Goal: Task Accomplishment & Management: Manage account settings

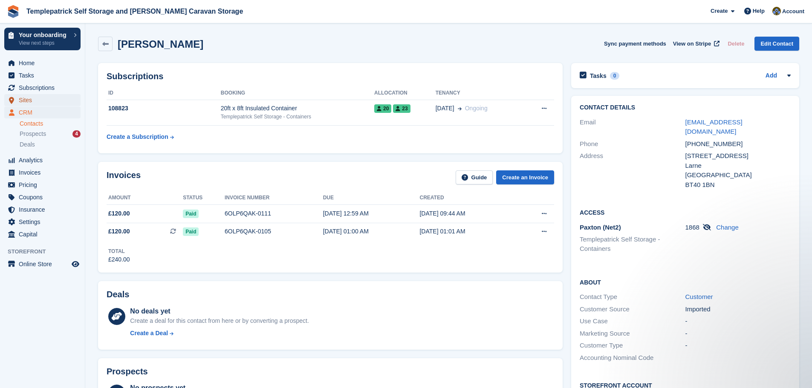
click at [31, 101] on span "Sites" at bounding box center [44, 100] width 51 height 12
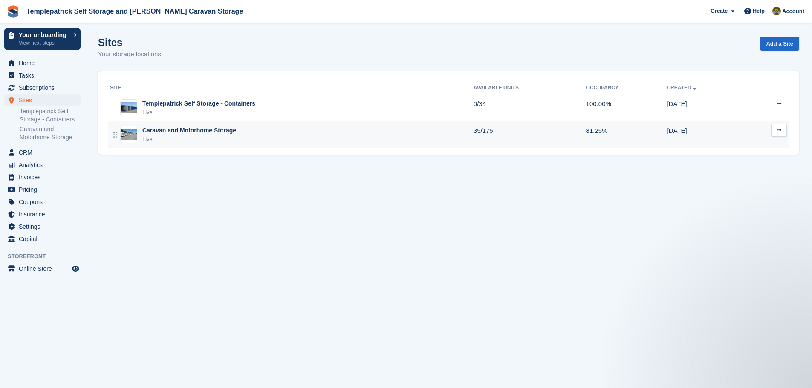
click at [203, 129] on div "Caravan and Motorhome Storage" at bounding box center [189, 130] width 94 height 9
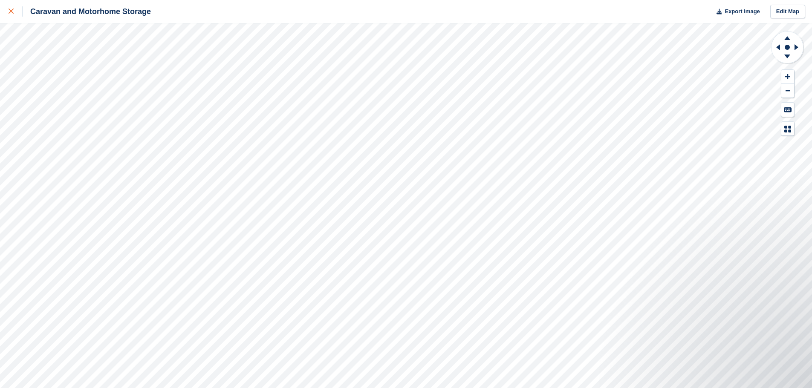
click at [12, 12] on icon at bounding box center [11, 11] width 5 height 5
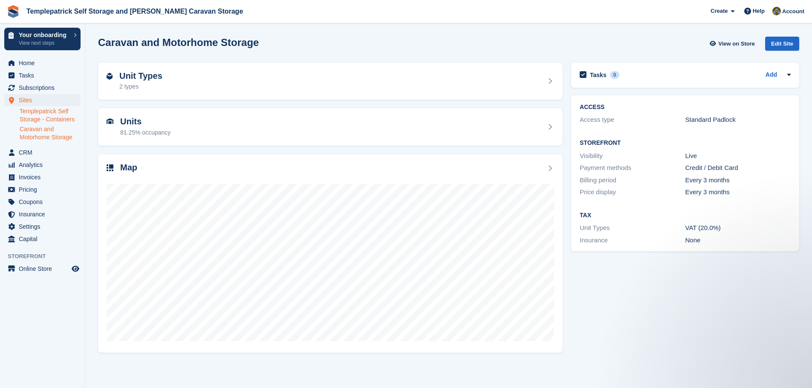
click at [55, 114] on link "Templepatrick Self Storage - Containers" at bounding box center [50, 115] width 61 height 16
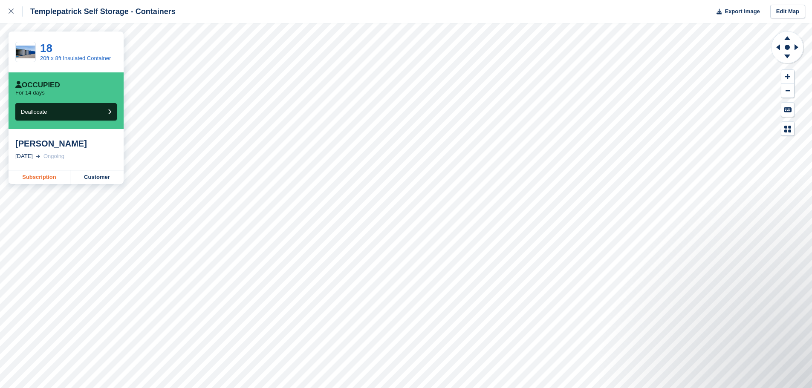
click at [35, 179] on link "Subscription" at bounding box center [40, 177] width 62 height 14
click at [17, 13] on div at bounding box center [16, 11] width 14 height 10
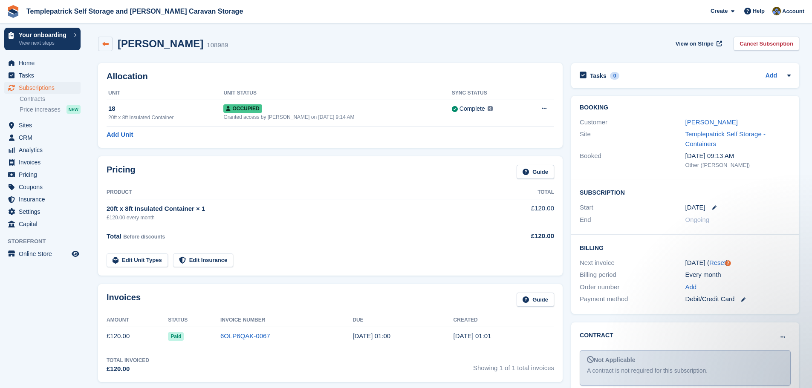
click at [107, 47] on icon at bounding box center [105, 44] width 6 height 6
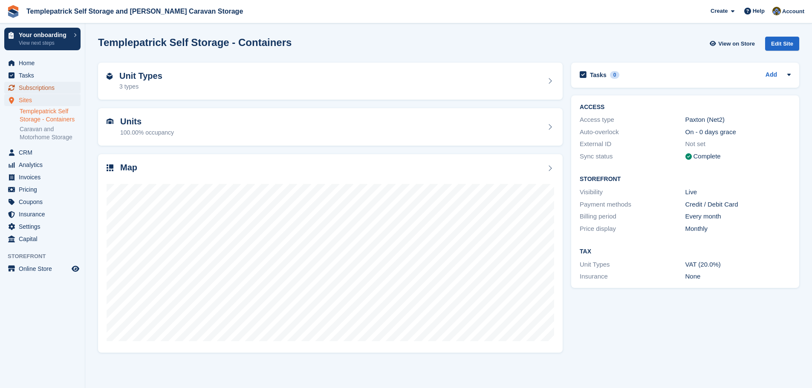
click at [48, 89] on span "Subscriptions" at bounding box center [44, 88] width 51 height 12
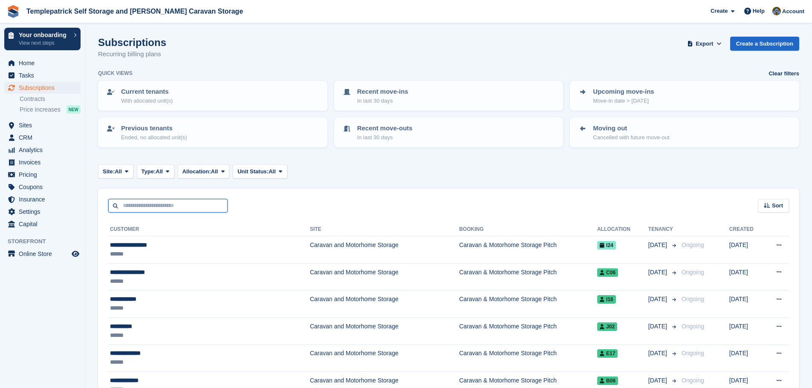
click at [171, 200] on input "text" at bounding box center [167, 206] width 119 height 14
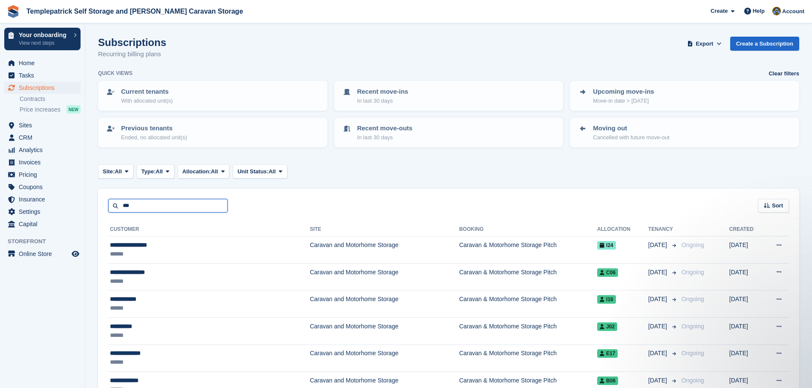
type input "***"
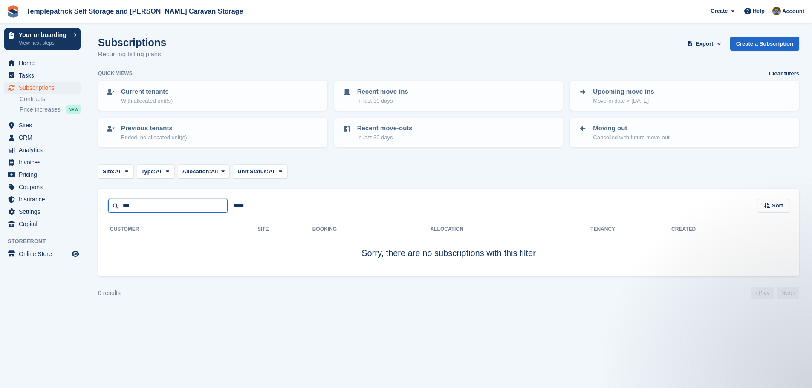
drag, startPoint x: 167, startPoint y: 208, endPoint x: 114, endPoint y: 207, distance: 52.8
click at [114, 207] on input "***" at bounding box center [167, 206] width 119 height 14
type input "*****"
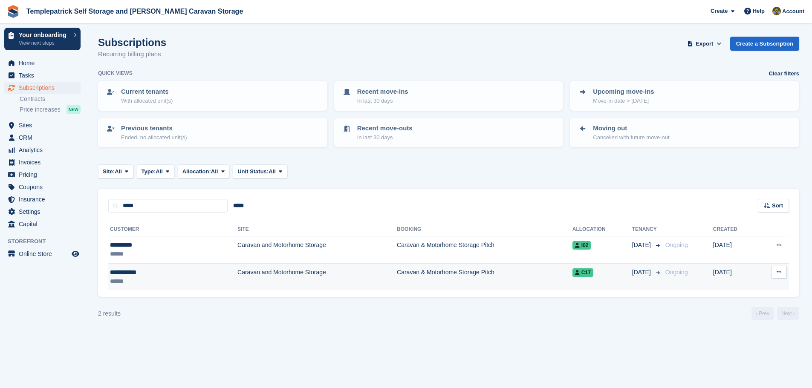
click at [579, 274] on span "C17" at bounding box center [582, 272] width 21 height 9
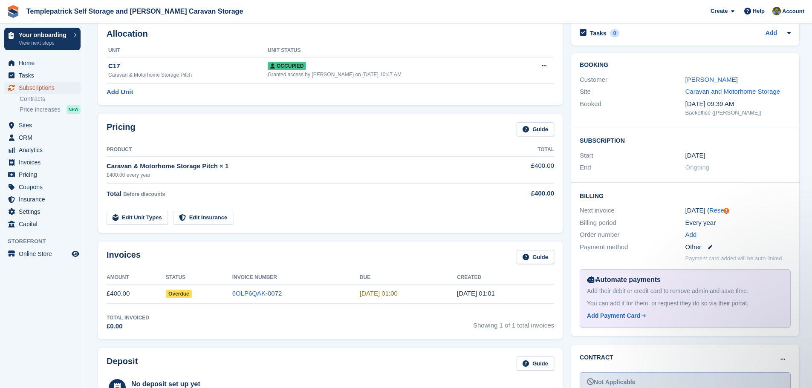
click at [45, 89] on span "Subscriptions" at bounding box center [44, 88] width 51 height 12
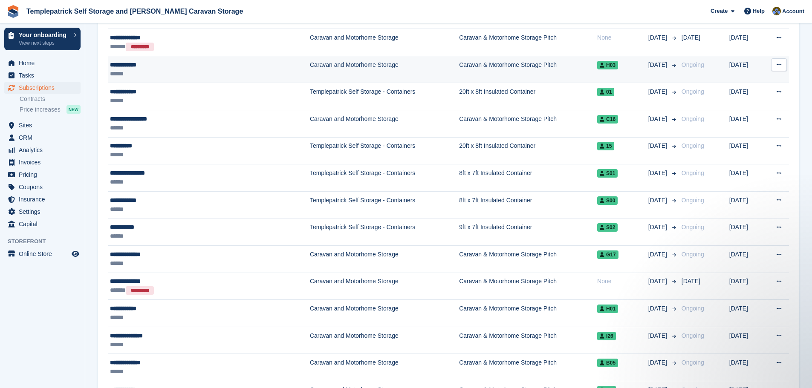
scroll to position [682, 0]
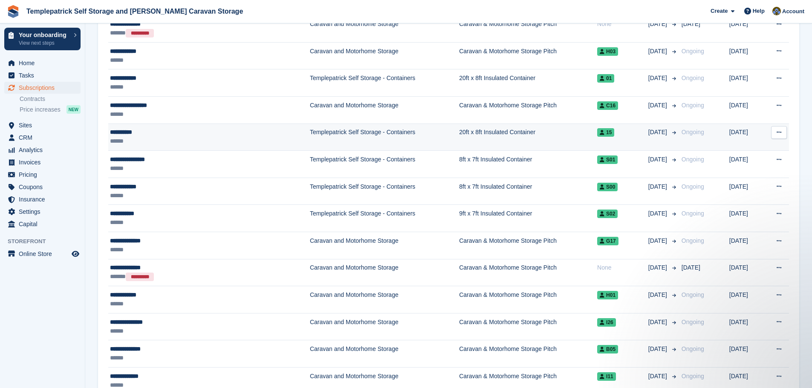
click at [597, 136] on span "15" at bounding box center [605, 132] width 17 height 9
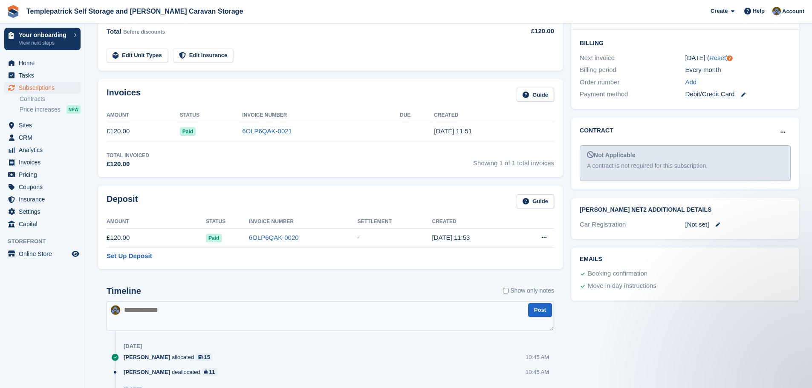
scroll to position [213, 0]
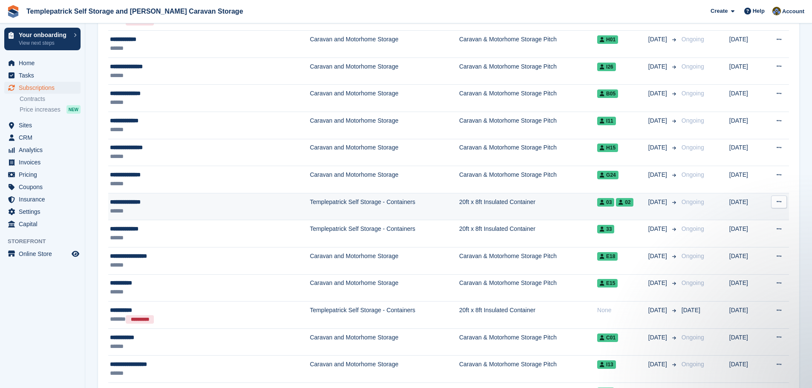
click at [616, 206] on span "02" at bounding box center [624, 202] width 17 height 9
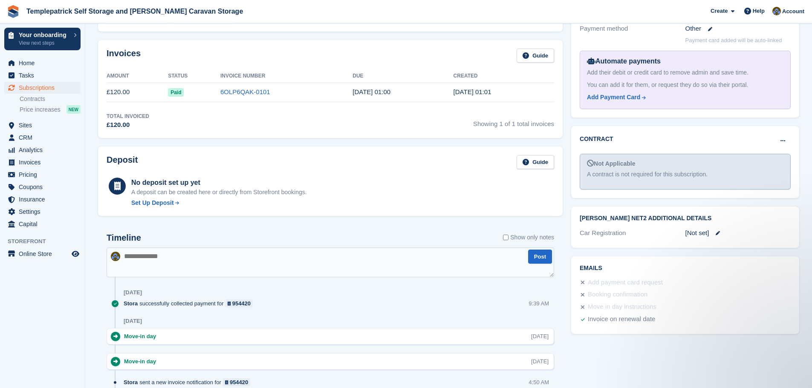
scroll to position [298, 0]
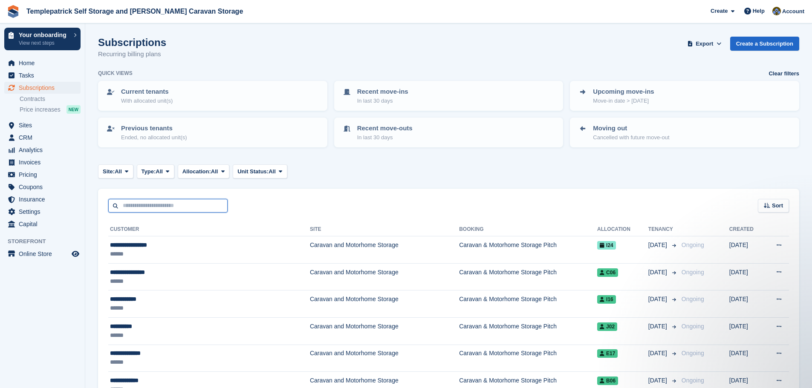
click at [144, 204] on input "text" at bounding box center [167, 206] width 119 height 14
type input "******"
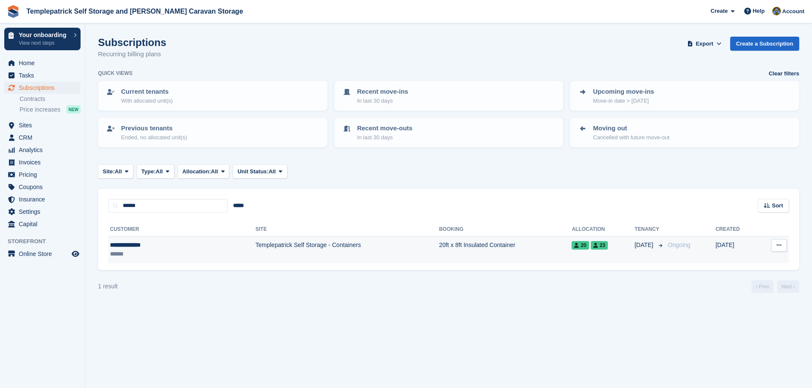
click at [147, 246] on div "**********" at bounding box center [151, 245] width 83 height 9
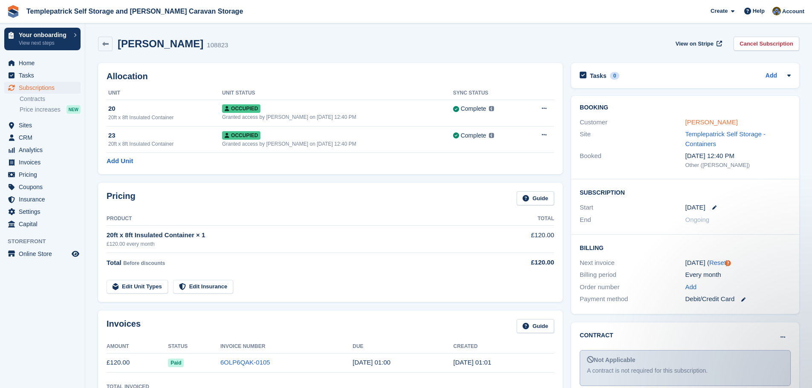
click at [716, 123] on link "Mary Jo Magill" at bounding box center [711, 121] width 52 height 7
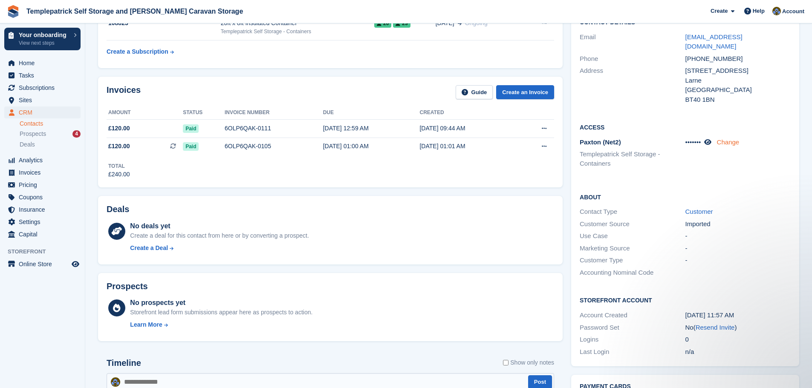
click at [727, 138] on link "Change" at bounding box center [728, 141] width 23 height 7
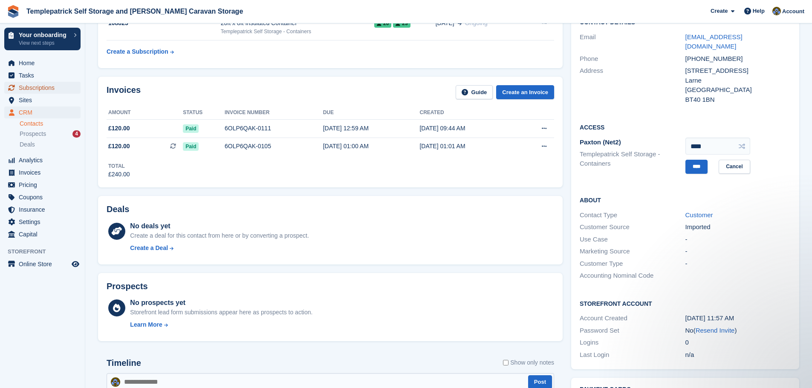
click at [38, 89] on span "Subscriptions" at bounding box center [44, 88] width 51 height 12
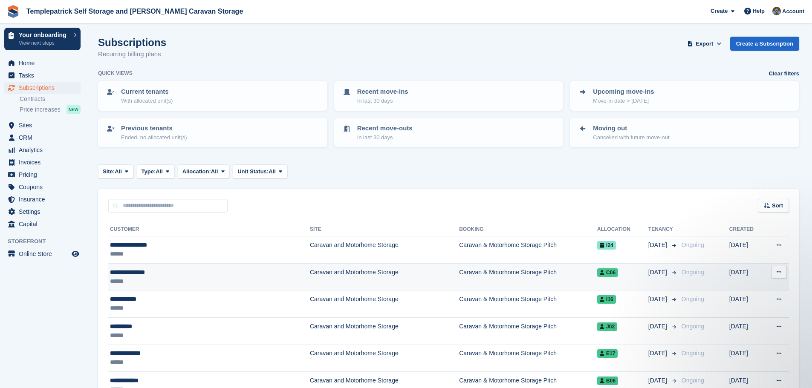
click at [132, 274] on div "**********" at bounding box center [180, 272] width 141 height 9
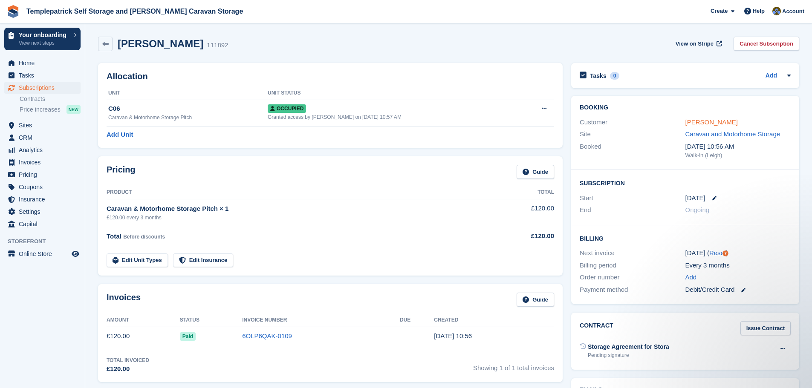
click at [694, 121] on link "[PERSON_NAME]" at bounding box center [711, 121] width 52 height 7
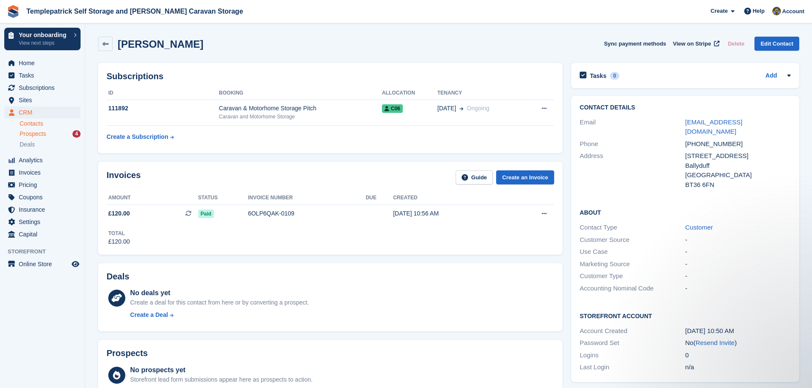
click at [37, 133] on span "Prospects" at bounding box center [33, 134] width 26 height 8
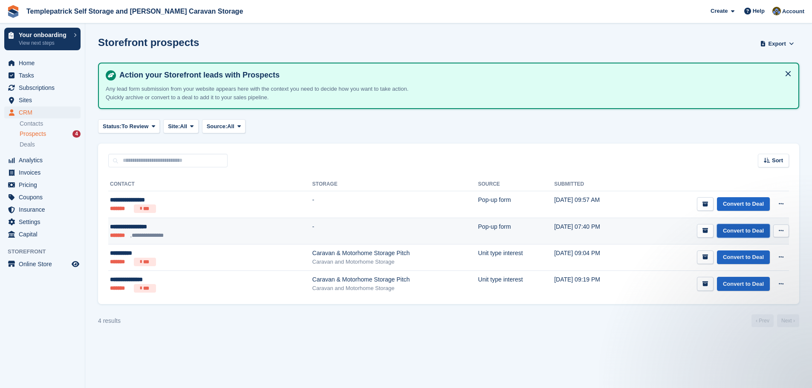
click at [748, 235] on link "Convert to Deal" at bounding box center [743, 231] width 53 height 14
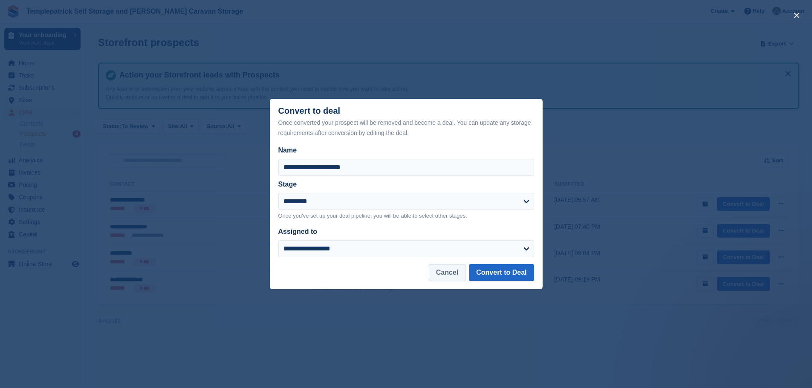
click at [462, 273] on button "Cancel" at bounding box center [447, 272] width 37 height 17
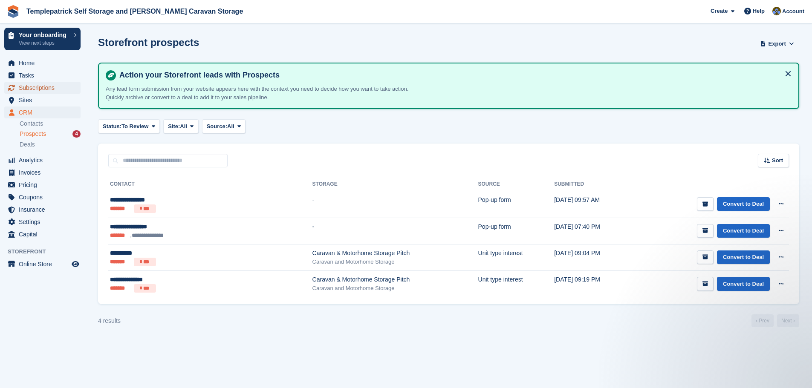
click at [49, 87] on span "Subscriptions" at bounding box center [44, 88] width 51 height 12
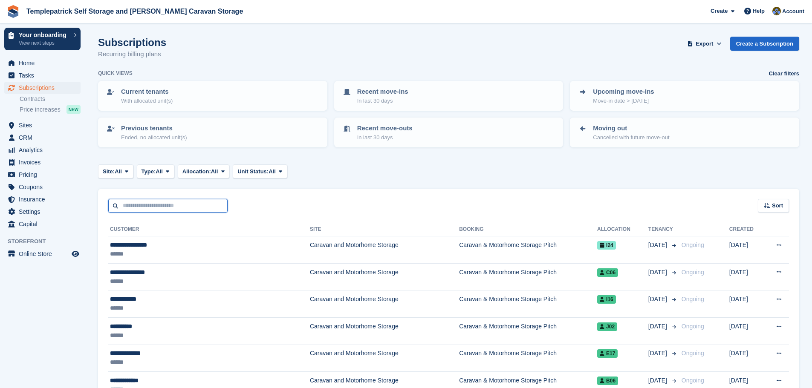
click at [141, 208] on input "text" at bounding box center [167, 206] width 119 height 14
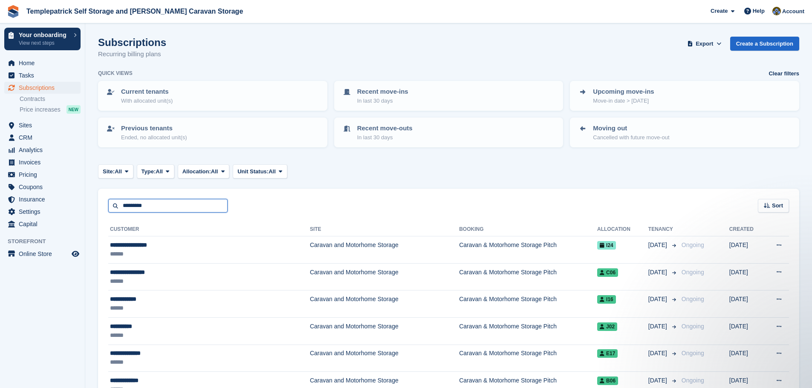
type input "*********"
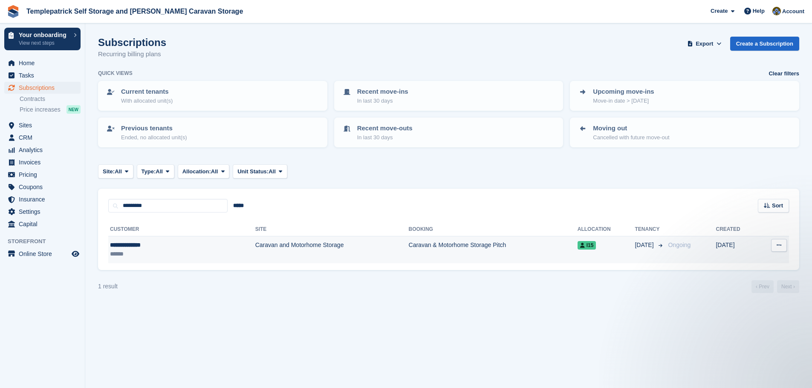
click at [580, 243] on icon at bounding box center [582, 245] width 5 height 5
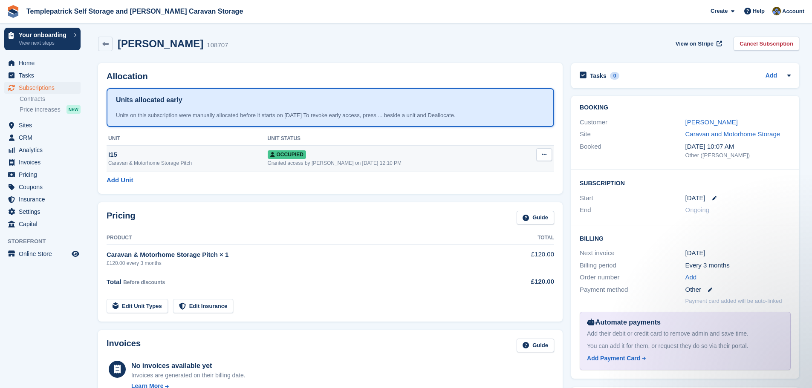
click at [549, 156] on button at bounding box center [544, 154] width 16 height 13
click at [501, 201] on p "Deallocate" at bounding box center [511, 200] width 74 height 11
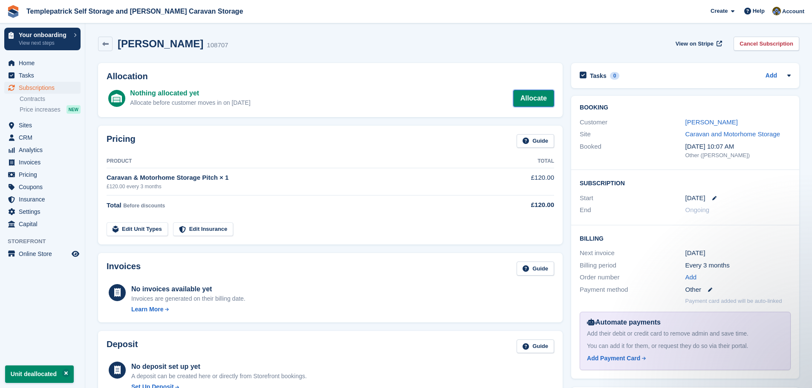
click at [535, 101] on link "Allocate" at bounding box center [533, 98] width 41 height 17
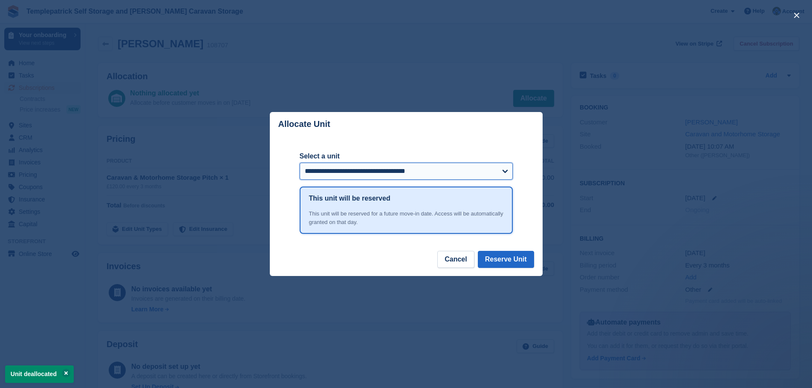
click at [392, 168] on select "**********" at bounding box center [406, 171] width 213 height 17
select select "******"
click at [300, 164] on select "**********" at bounding box center [406, 171] width 213 height 17
click at [504, 261] on button "Reserve Unit" at bounding box center [506, 259] width 56 height 17
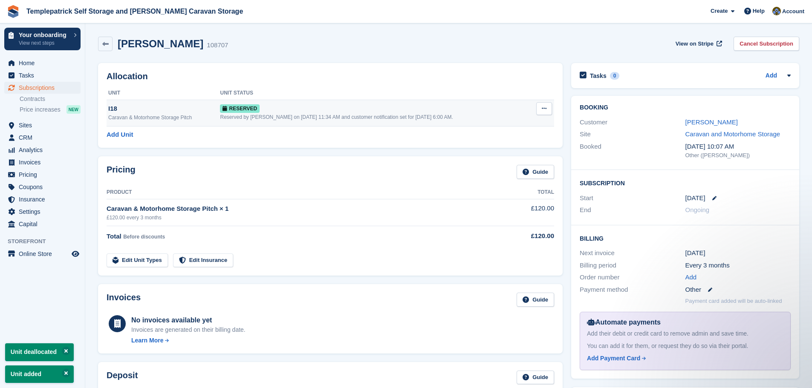
click at [546, 107] on icon at bounding box center [544, 109] width 5 height 6
click at [510, 125] on p "Grant Early Access" at bounding box center [511, 125] width 74 height 11
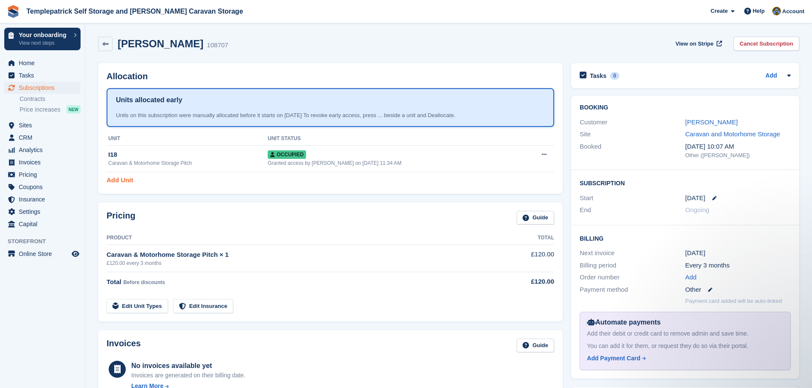
click at [130, 180] on link "Add Unit" at bounding box center [120, 181] width 26 height 10
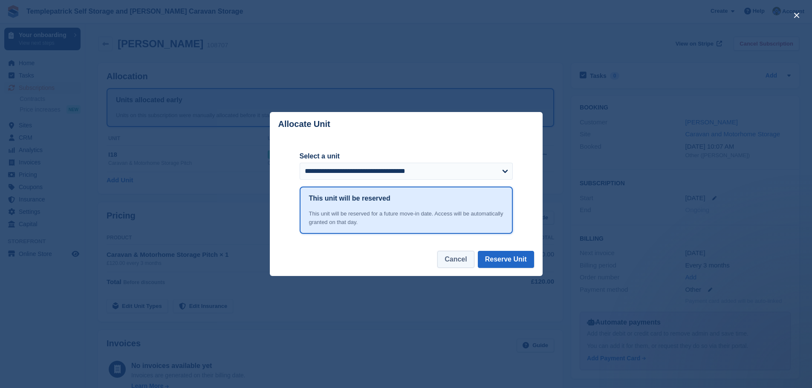
click at [462, 265] on button "Cancel" at bounding box center [455, 259] width 37 height 17
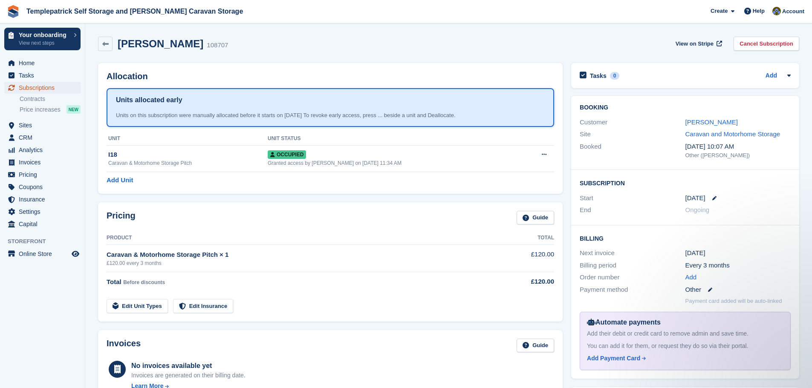
click at [29, 88] on span "Subscriptions" at bounding box center [44, 88] width 51 height 12
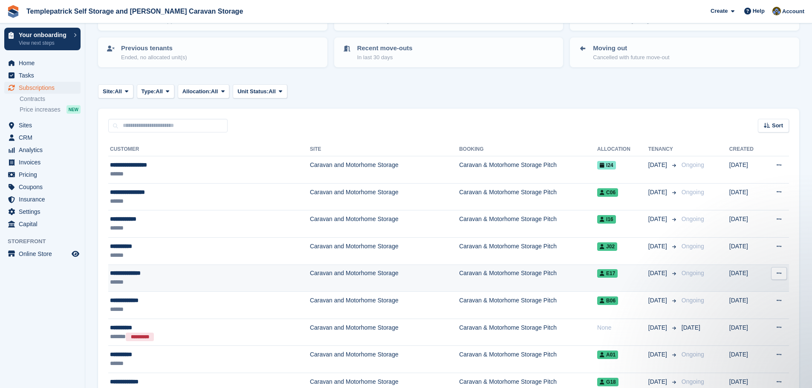
scroll to position [85, 0]
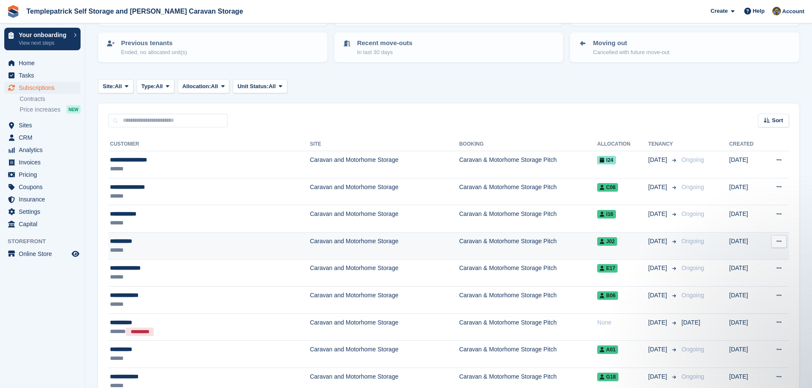
click at [462, 243] on td "Caravan & Motorhome Storage Pitch" at bounding box center [528, 245] width 138 height 27
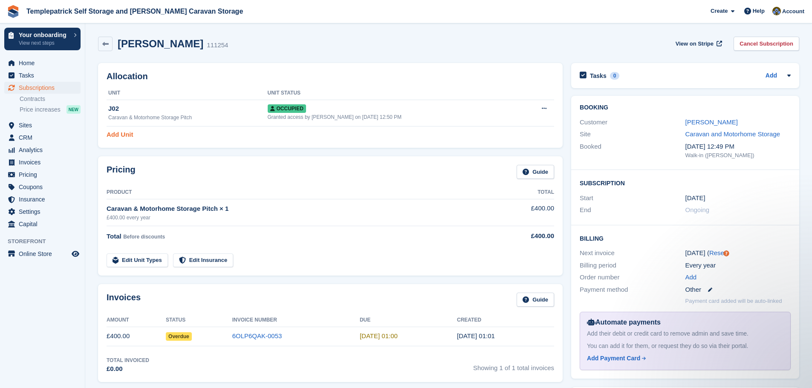
click at [113, 135] on link "Add Unit" at bounding box center [120, 135] width 26 height 10
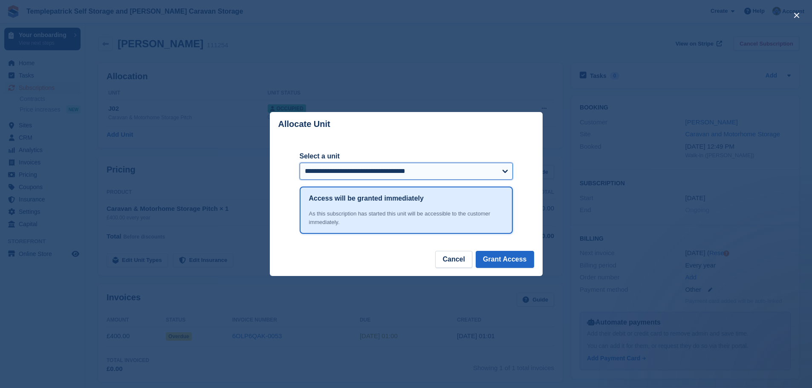
click at [422, 168] on select "**********" at bounding box center [406, 171] width 213 height 17
click at [462, 262] on button "Cancel" at bounding box center [453, 259] width 37 height 17
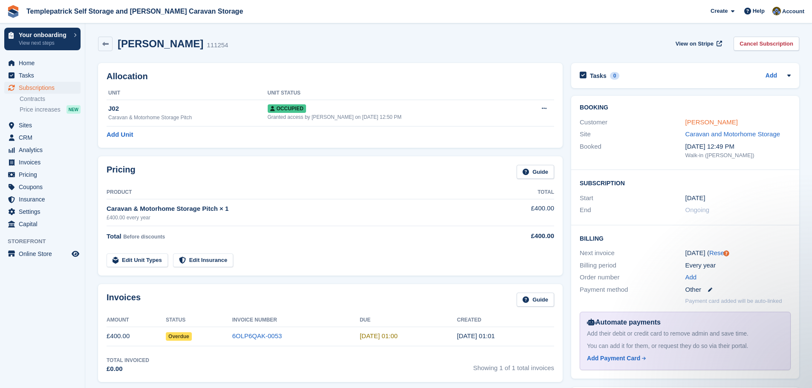
click at [700, 123] on link "John North" at bounding box center [711, 121] width 52 height 7
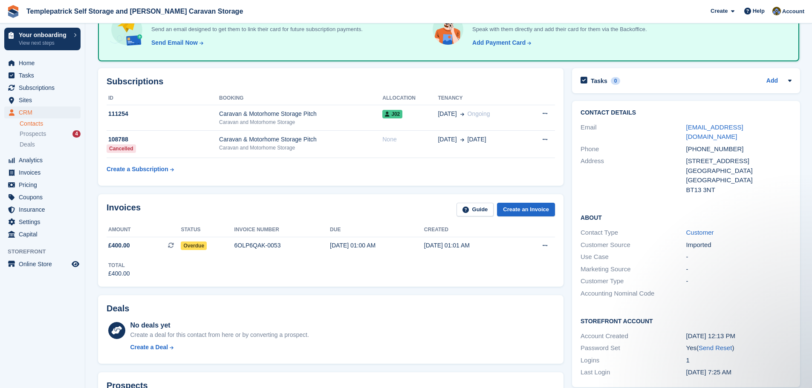
scroll to position [85, 0]
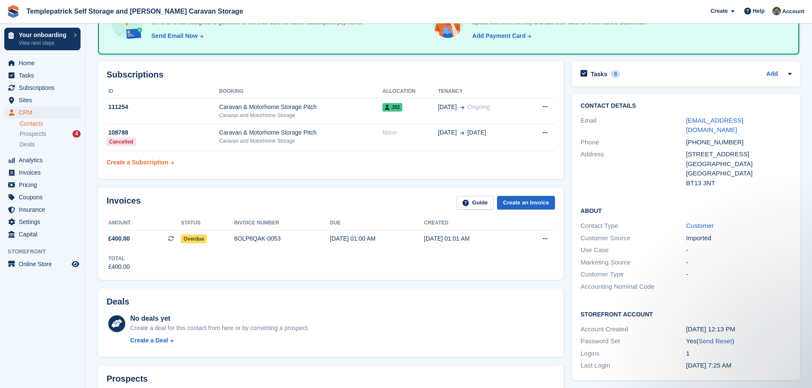
click at [135, 162] on div "Create a Subscription" at bounding box center [138, 162] width 62 height 9
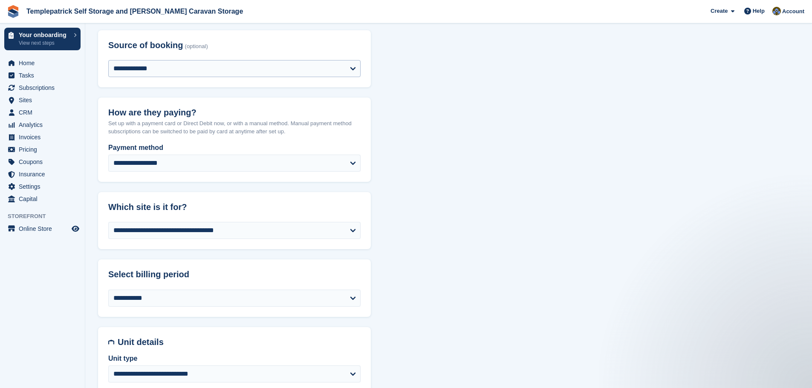
scroll to position [128, 0]
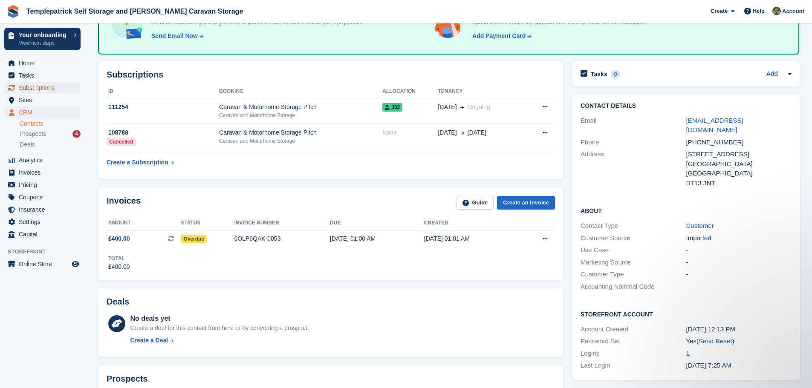
click at [46, 91] on span "Subscriptions" at bounding box center [44, 88] width 51 height 12
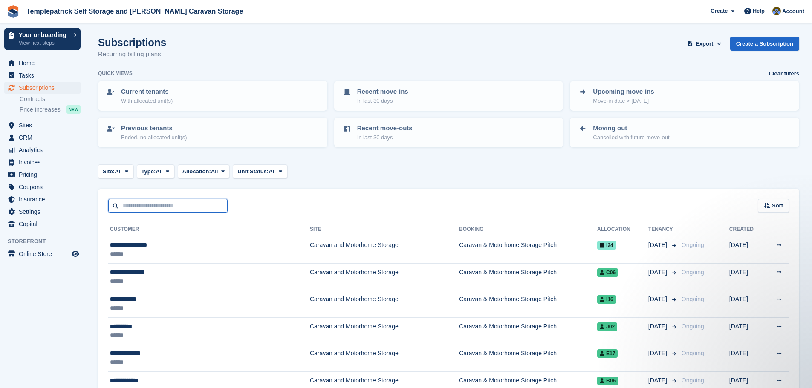
click at [144, 207] on input "text" at bounding box center [167, 206] width 119 height 14
type input "******"
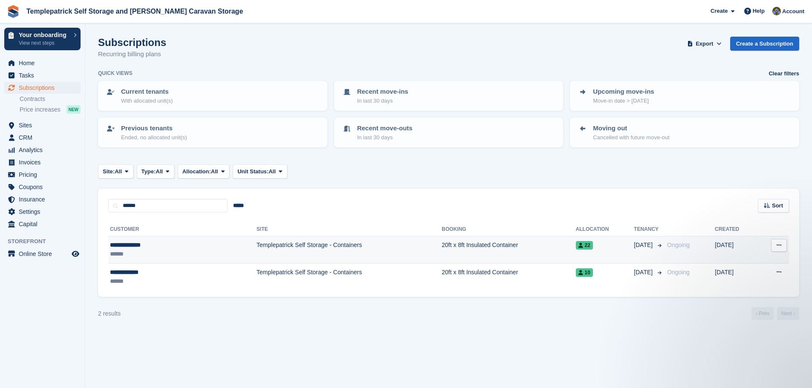
click at [256, 249] on td "Templepatrick Self Storage - Containers" at bounding box center [348, 249] width 185 height 27
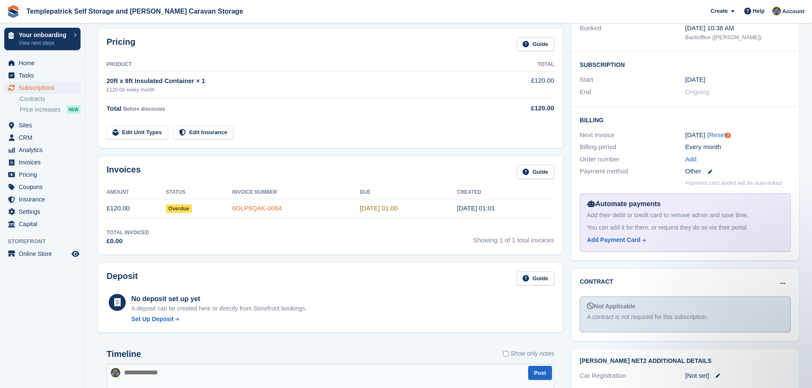
click at [262, 210] on link "6OLP6QAK-0064" at bounding box center [257, 208] width 50 height 7
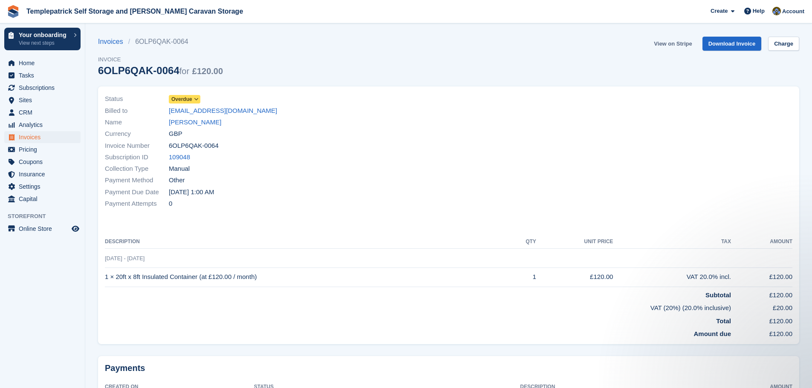
click at [683, 45] on link "View on Stripe" at bounding box center [672, 44] width 45 height 14
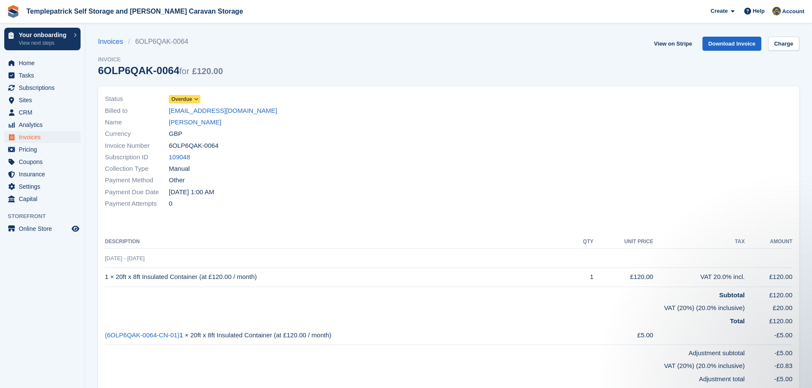
click at [191, 98] on span "Overdue" at bounding box center [181, 99] width 21 height 8
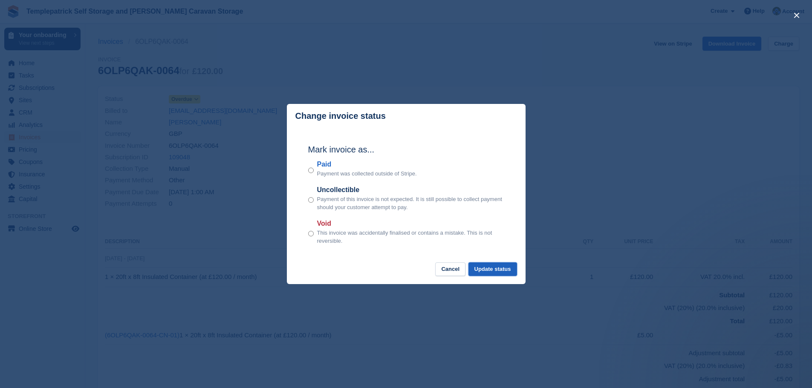
click at [492, 271] on button "Update status" at bounding box center [492, 269] width 49 height 14
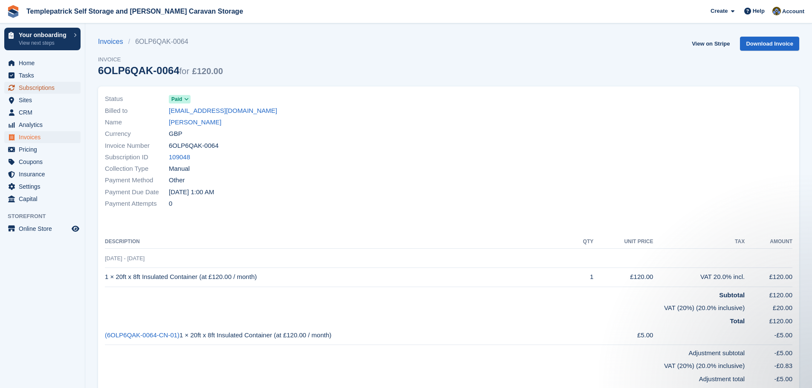
click at [39, 88] on span "Subscriptions" at bounding box center [44, 88] width 51 height 12
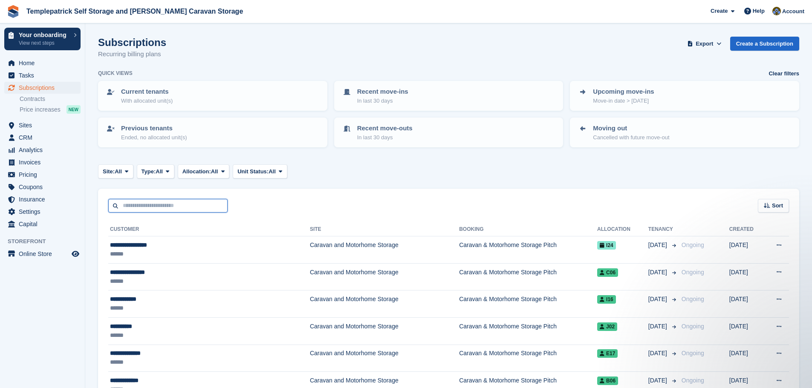
click at [175, 208] on input "text" at bounding box center [167, 206] width 119 height 14
type input "*******"
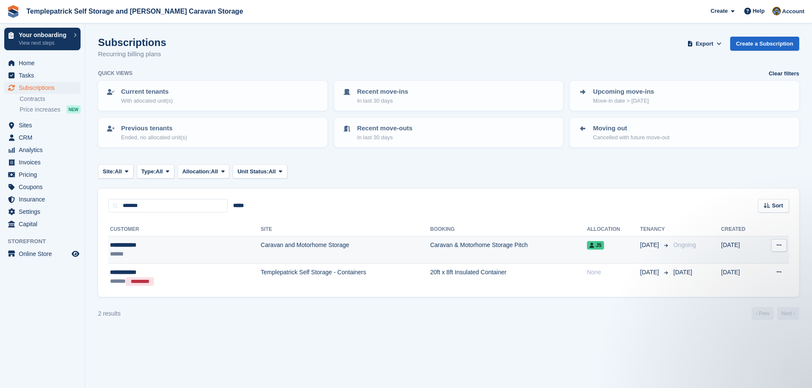
click at [387, 250] on td "Caravan and Motorhome Storage" at bounding box center [346, 249] width 170 height 27
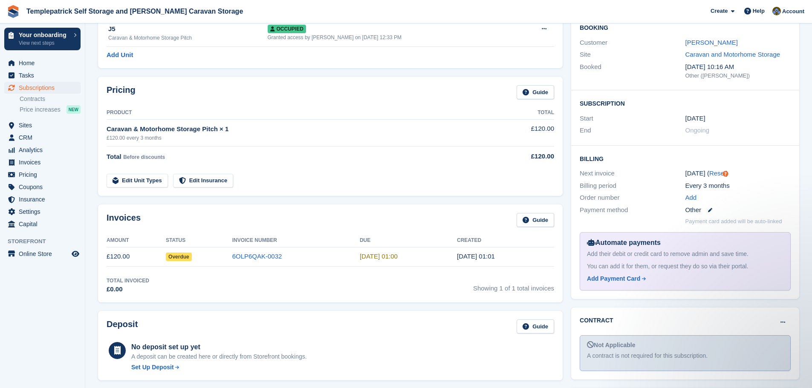
scroll to position [85, 0]
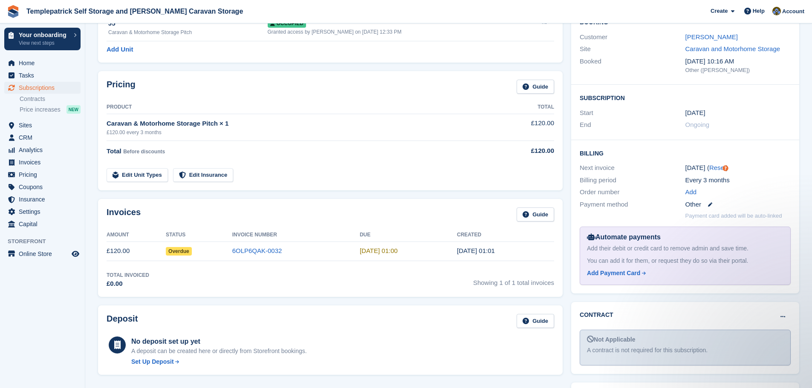
click at [184, 250] on span "Overdue" at bounding box center [179, 251] width 26 height 9
click at [250, 252] on link "6OLP6QAK-0032" at bounding box center [257, 250] width 50 height 7
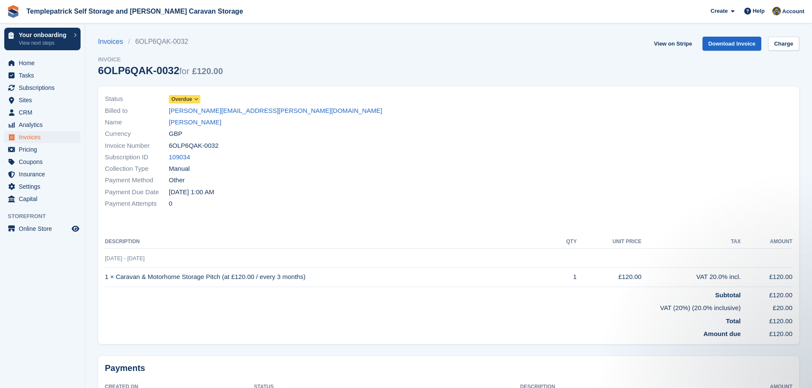
click at [179, 97] on span "Overdue" at bounding box center [181, 99] width 21 height 8
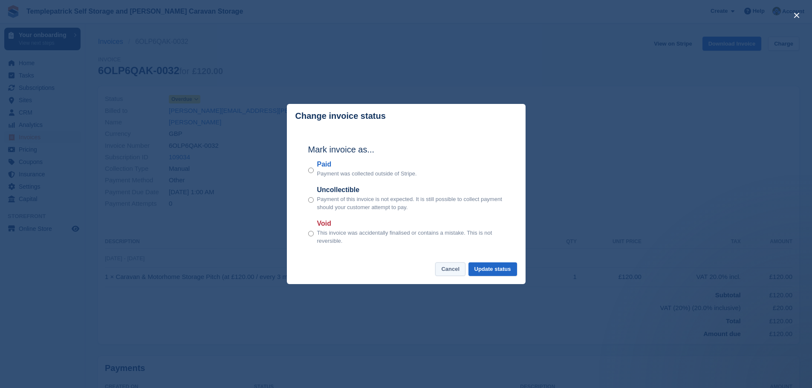
click at [452, 271] on button "Cancel" at bounding box center [450, 269] width 30 height 14
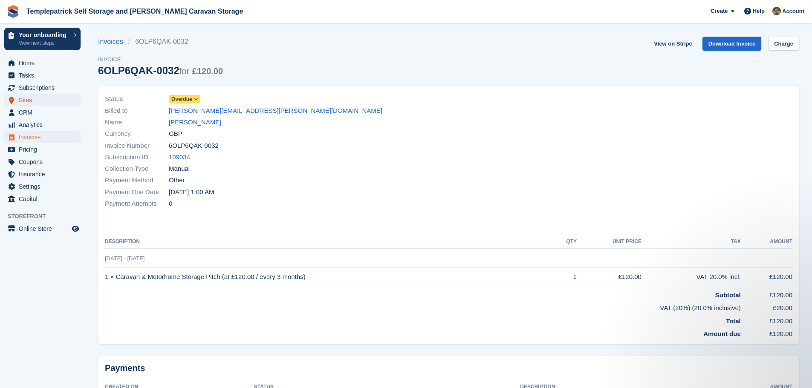
click at [41, 104] on span "Sites" at bounding box center [44, 100] width 51 height 12
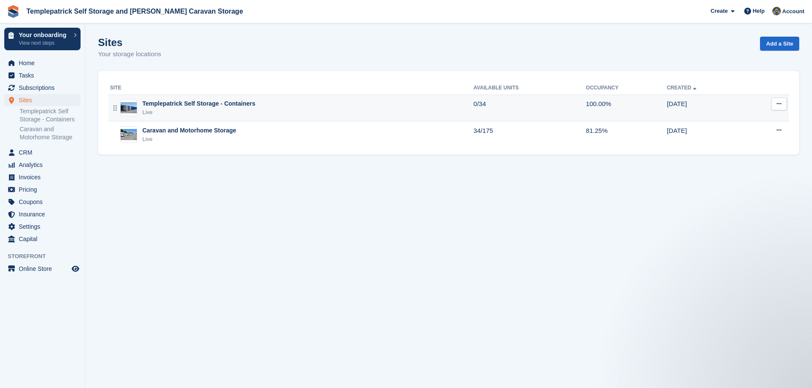
click at [213, 107] on div "Templepatrick Self Storage - Containers" at bounding box center [198, 103] width 113 height 9
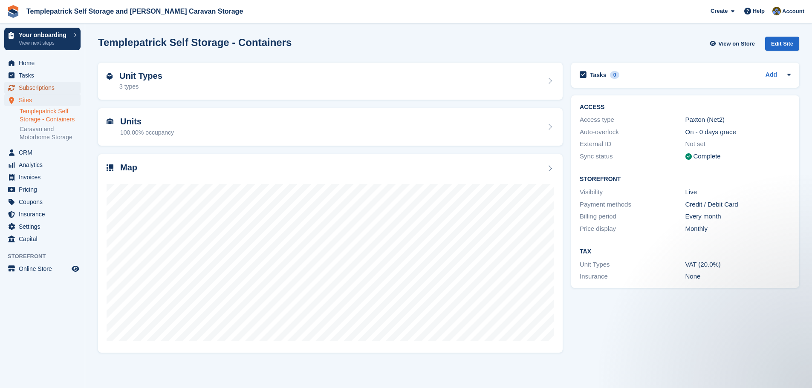
click at [37, 88] on span "Subscriptions" at bounding box center [44, 88] width 51 height 12
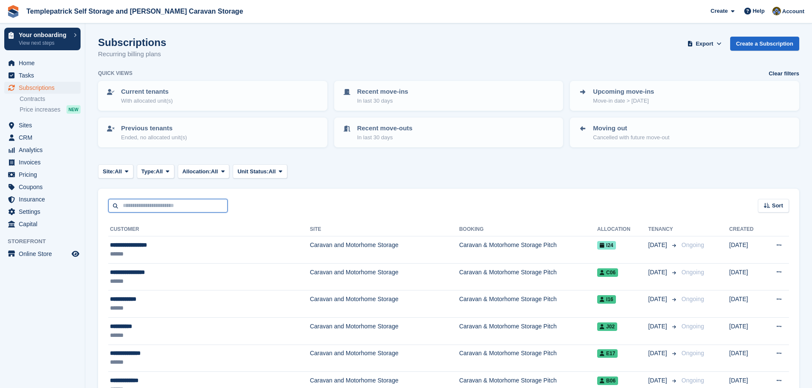
click at [146, 204] on input "text" at bounding box center [167, 206] width 119 height 14
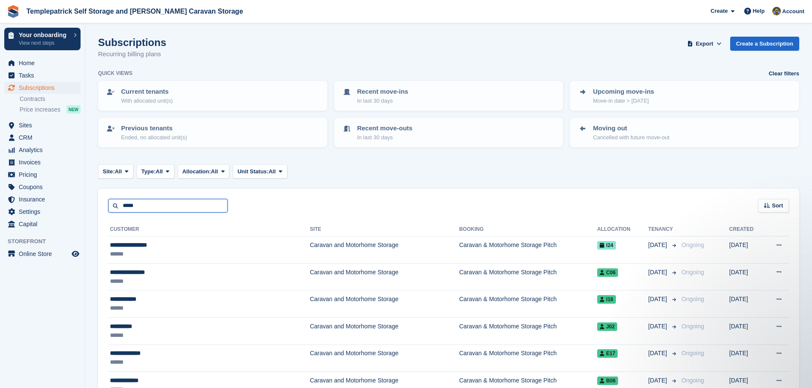
type input "*****"
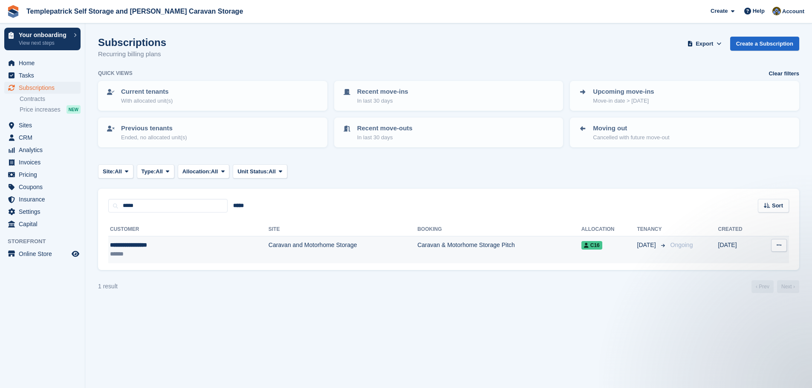
click at [561, 244] on td "Caravan & Motorhome Storage Pitch" at bounding box center [499, 249] width 164 height 27
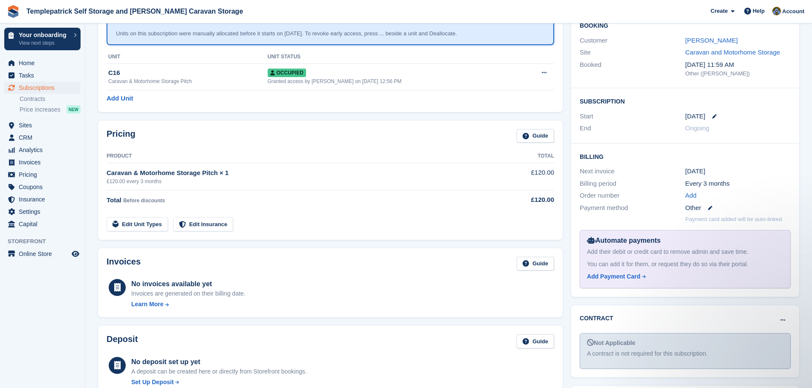
scroll to position [77, 0]
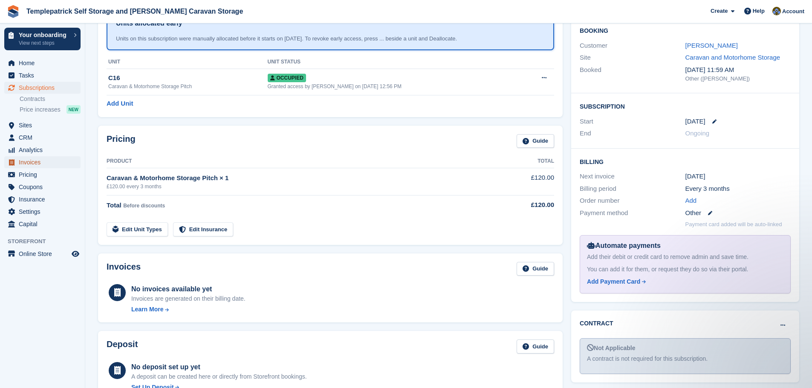
click at [37, 164] on span "Invoices" at bounding box center [44, 162] width 51 height 12
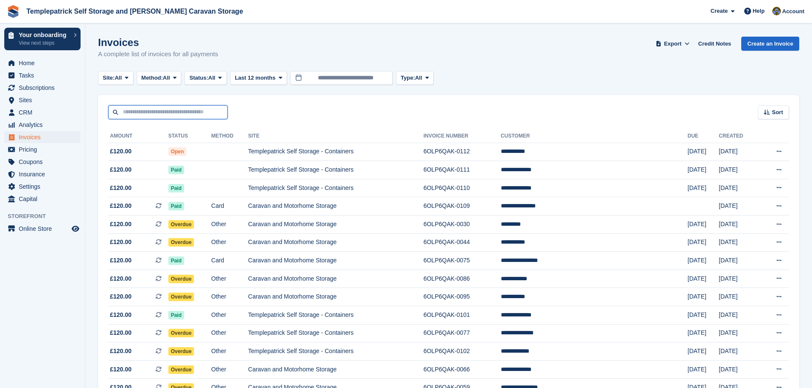
click at [160, 116] on input "text" at bounding box center [167, 112] width 119 height 14
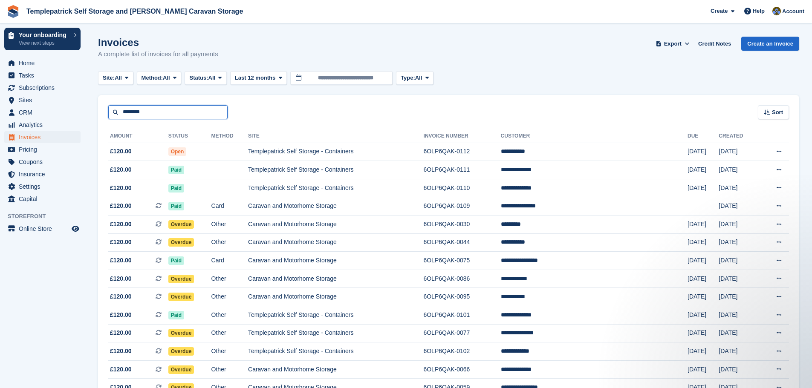
type input "********"
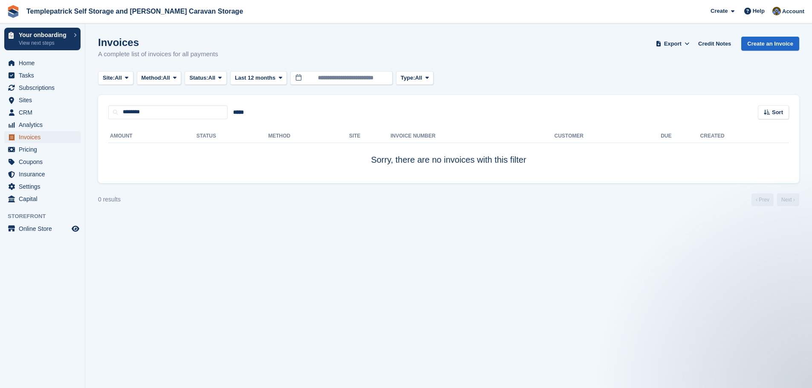
click at [41, 138] on span "Invoices" at bounding box center [44, 137] width 51 height 12
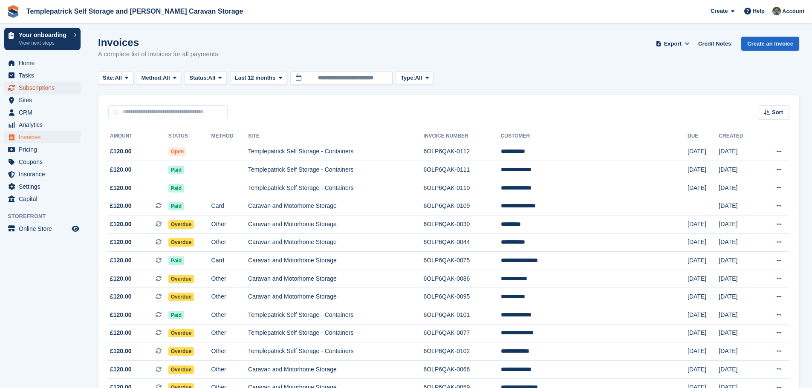
click at [48, 86] on span "Subscriptions" at bounding box center [44, 88] width 51 height 12
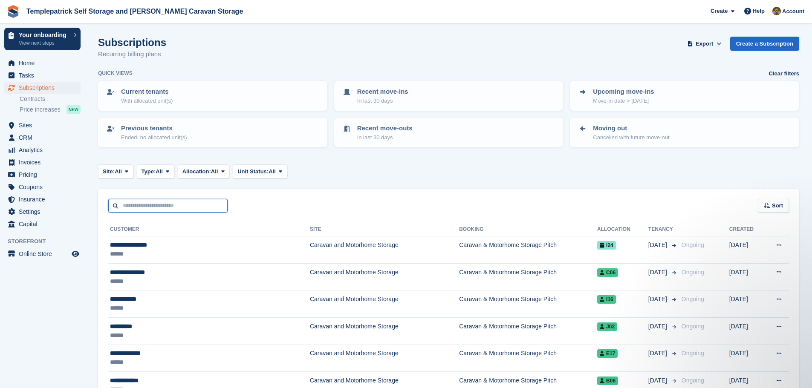
click at [151, 209] on input "text" at bounding box center [167, 206] width 119 height 14
type input "*****"
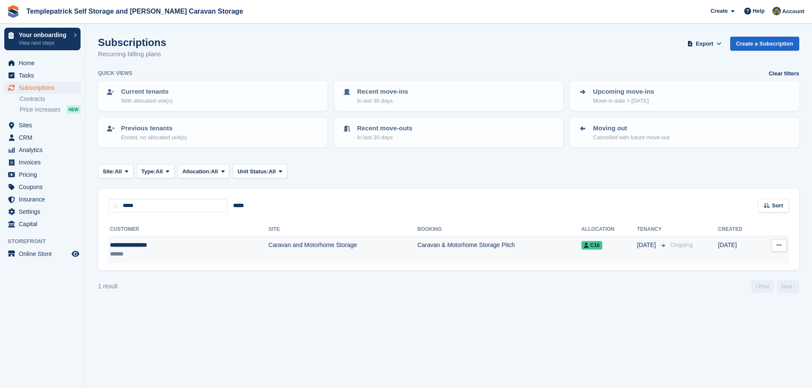
click at [584, 245] on icon at bounding box center [586, 245] width 5 height 5
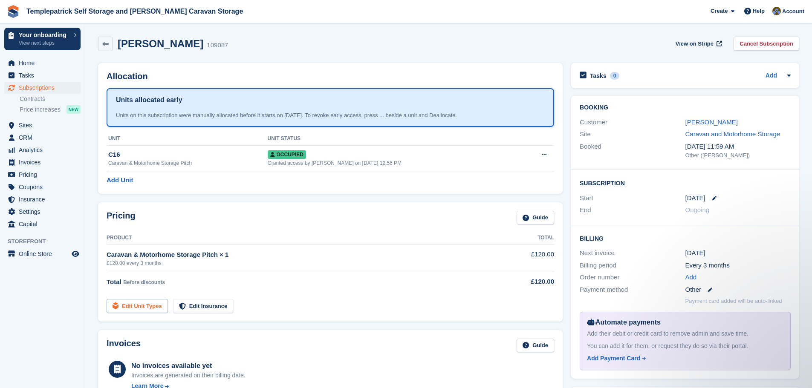
click at [149, 305] on link "Edit Unit Types" at bounding box center [137, 306] width 61 height 14
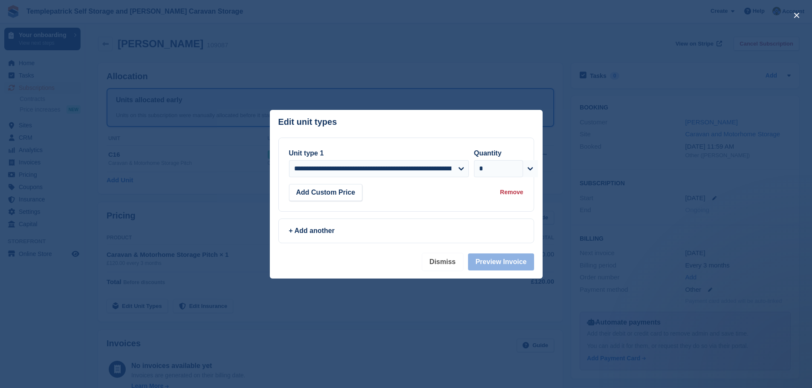
drag, startPoint x: 446, startPoint y: 271, endPoint x: 393, endPoint y: 290, distance: 56.2
click at [395, 292] on div "**********" at bounding box center [406, 194] width 812 height 388
click at [346, 196] on button "Add Custom Price" at bounding box center [326, 192] width 74 height 17
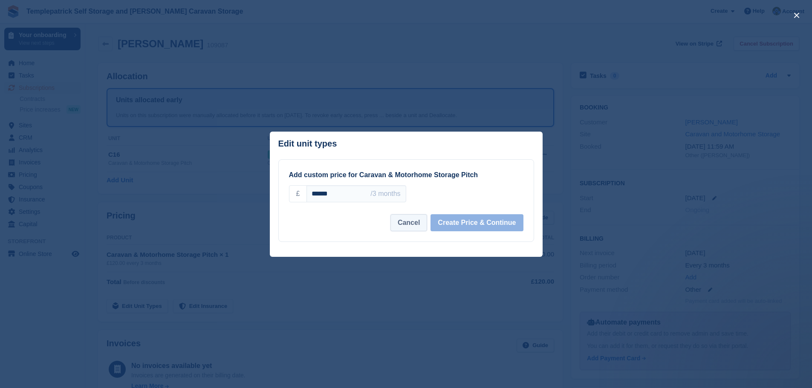
click at [412, 230] on button "Cancel" at bounding box center [408, 222] width 37 height 17
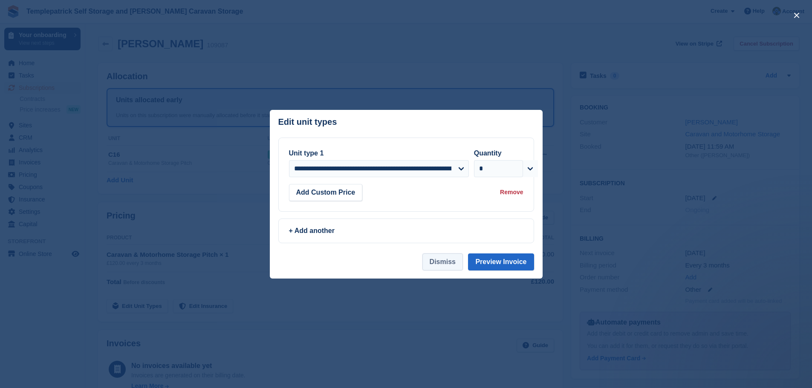
click at [441, 265] on button "Dismiss" at bounding box center [442, 261] width 40 height 17
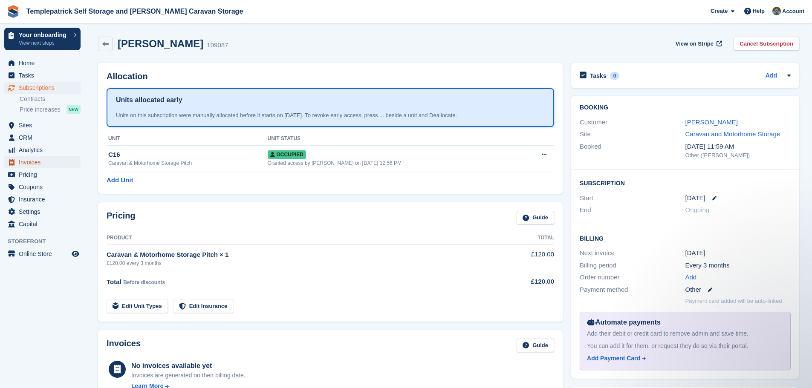
click at [35, 162] on span "Invoices" at bounding box center [44, 162] width 51 height 12
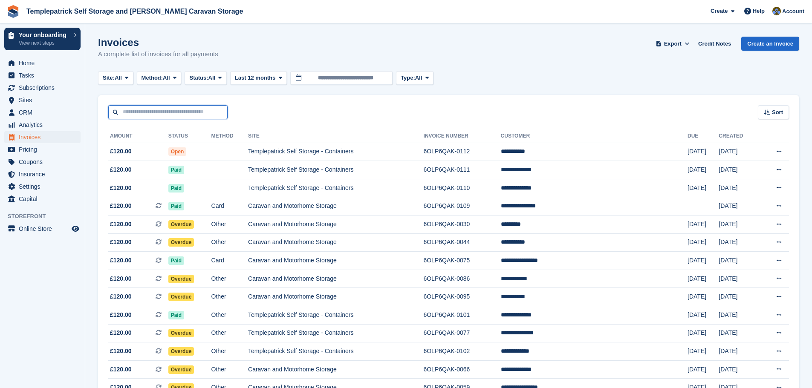
click at [140, 112] on input "text" at bounding box center [167, 112] width 119 height 14
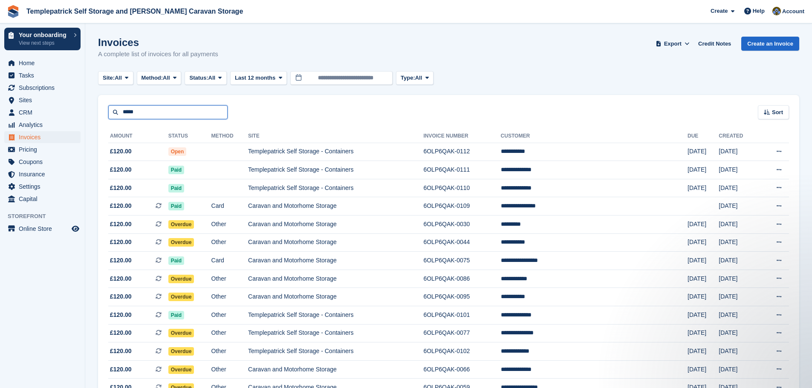
type input "*****"
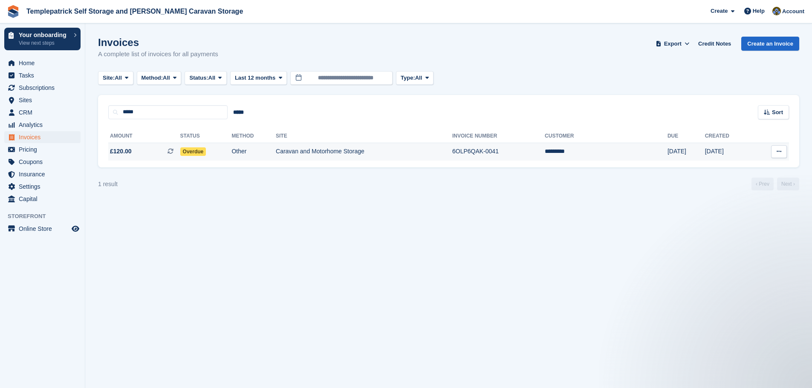
click at [348, 153] on td "Caravan and Motorhome Storage" at bounding box center [364, 152] width 176 height 18
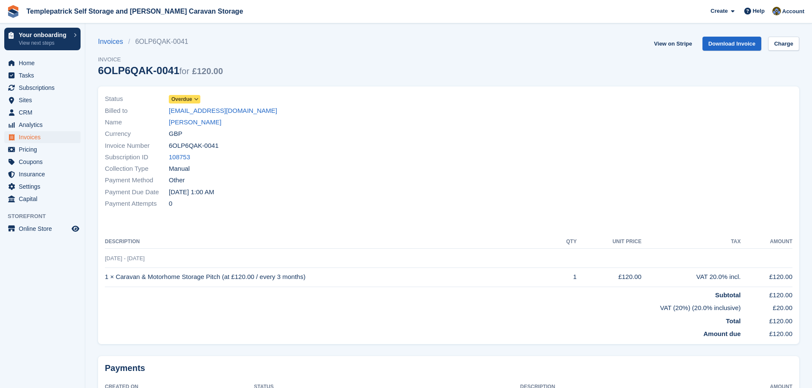
click at [189, 98] on span "Overdue" at bounding box center [181, 99] width 21 height 8
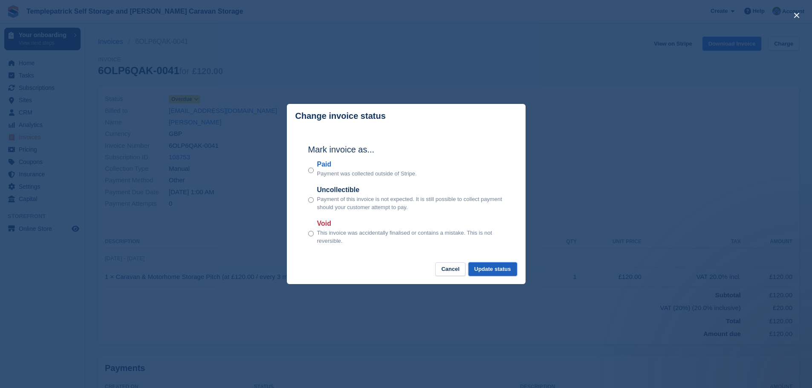
click at [498, 273] on button "Update status" at bounding box center [492, 269] width 49 height 14
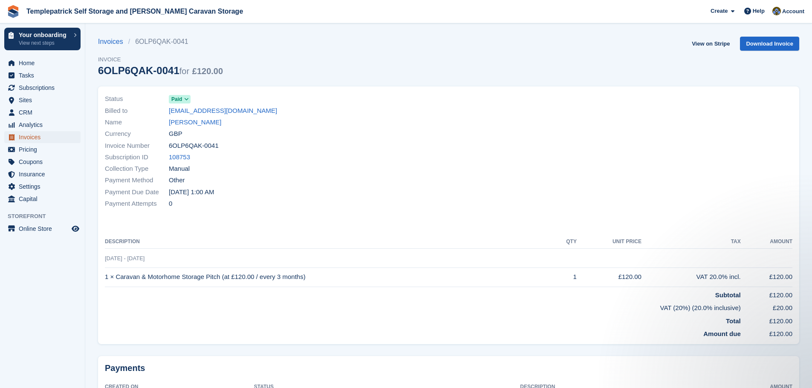
click at [44, 138] on span "Invoices" at bounding box center [44, 137] width 51 height 12
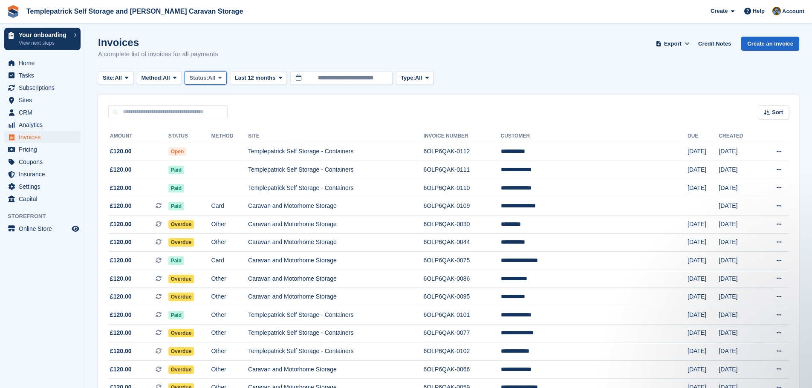
click at [205, 80] on span "Status:" at bounding box center [198, 78] width 19 height 9
click at [208, 111] on link "Paid" at bounding box center [225, 113] width 74 height 15
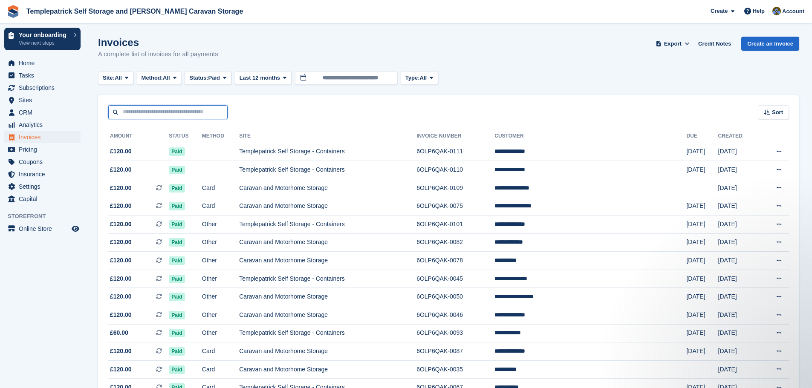
click at [174, 117] on input "text" at bounding box center [167, 112] width 119 height 14
type input "****"
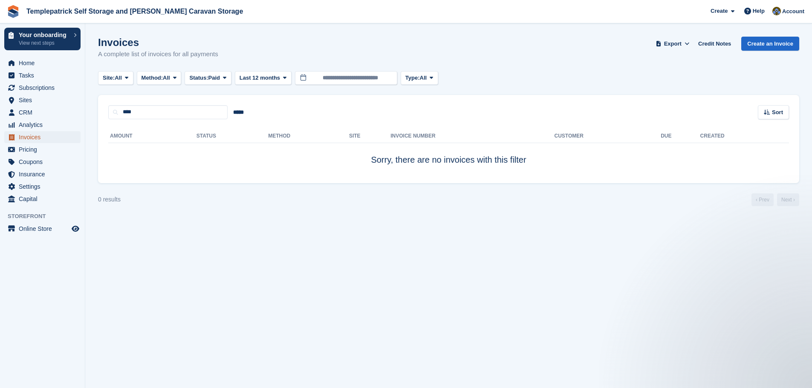
click at [55, 138] on span "Invoices" at bounding box center [44, 137] width 51 height 12
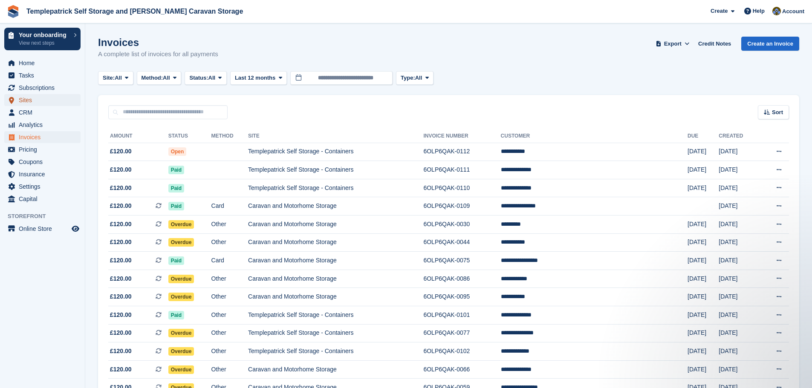
click at [54, 102] on span "Sites" at bounding box center [44, 100] width 51 height 12
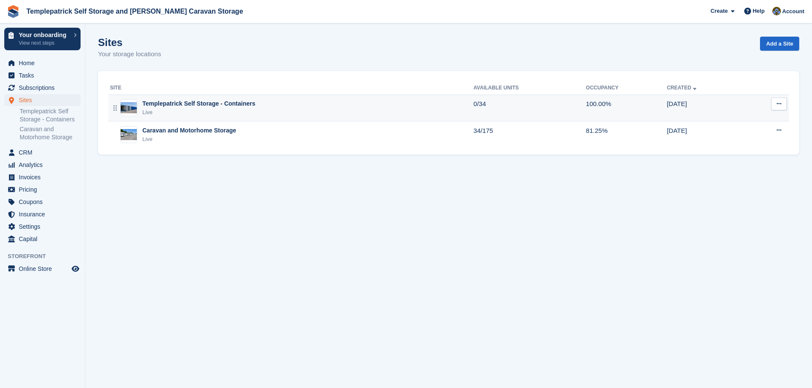
click at [263, 106] on div "Templepatrick Self Storage - Containers Live" at bounding box center [291, 107] width 363 height 17
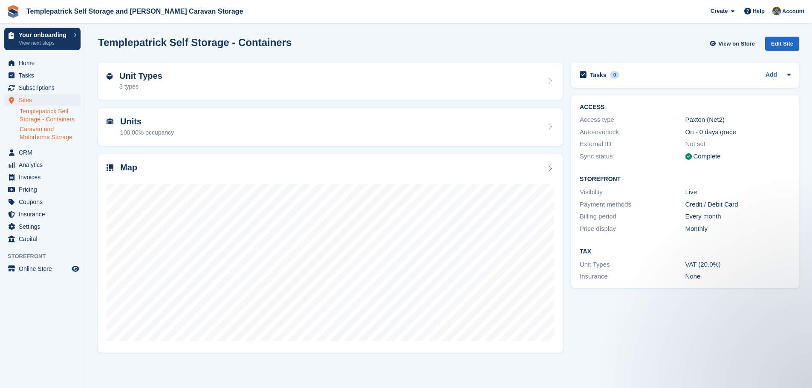
click at [54, 131] on link "Caravan and Motorhome Storage" at bounding box center [50, 133] width 61 height 16
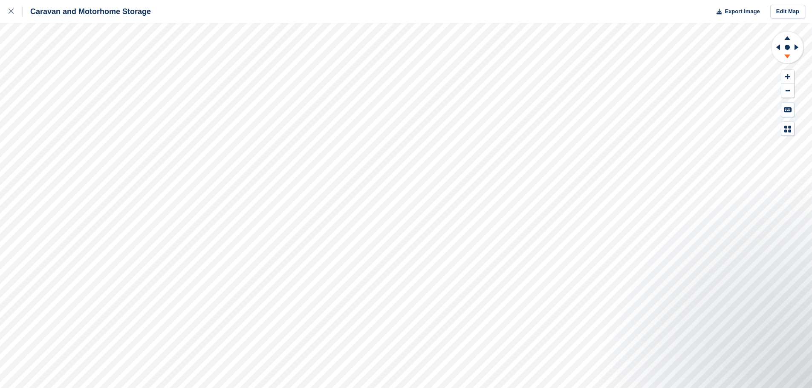
click at [789, 57] on icon at bounding box center [787, 57] width 22 height 11
click at [12, 12] on icon at bounding box center [11, 11] width 5 height 5
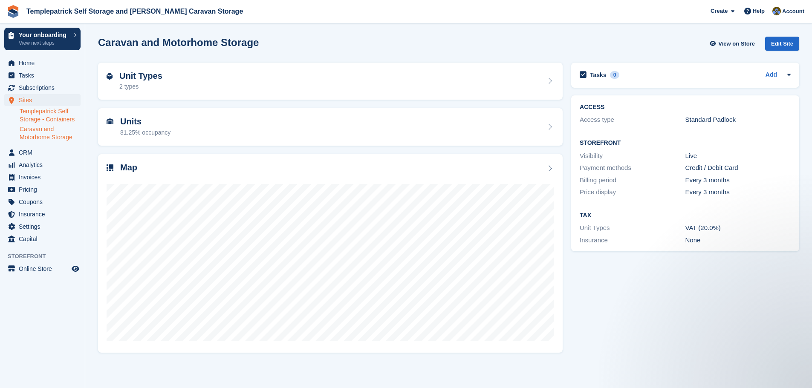
click at [59, 113] on link "Templepatrick Self Storage - Containers" at bounding box center [50, 115] width 61 height 16
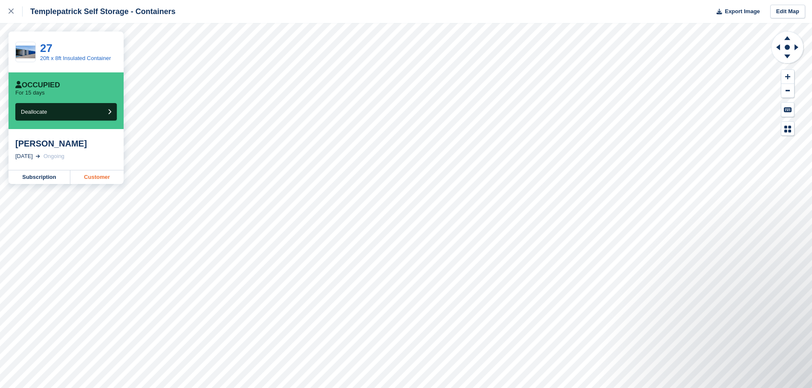
click at [96, 176] on link "Customer" at bounding box center [96, 177] width 53 height 14
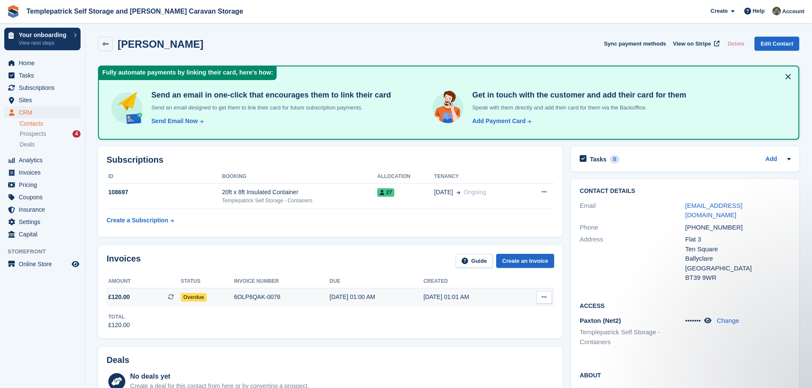
click at [257, 296] on div "6OLP6QAK-0076" at bounding box center [281, 297] width 95 height 9
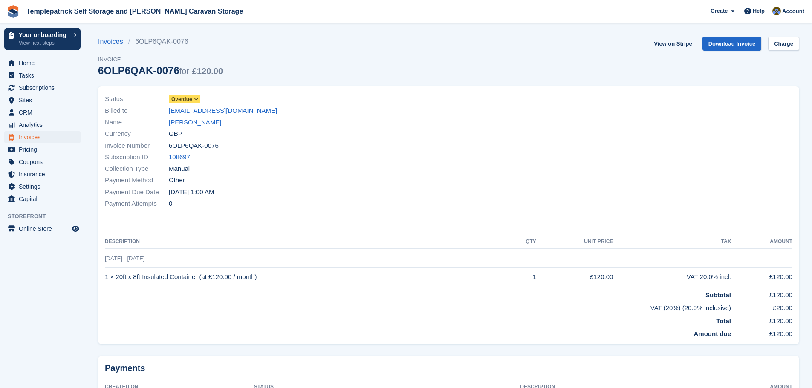
click at [189, 101] on span "Overdue" at bounding box center [181, 99] width 21 height 8
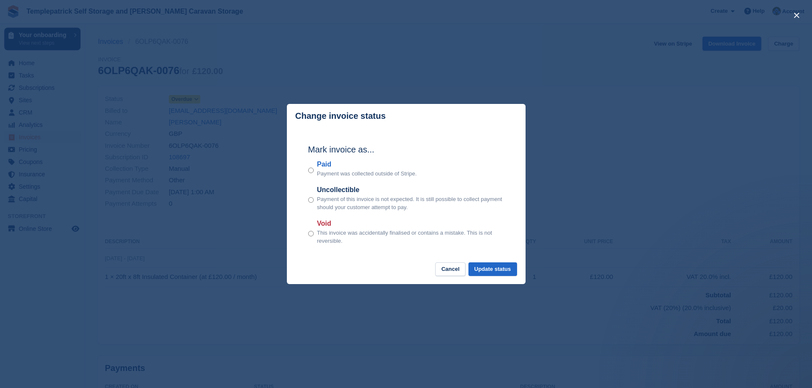
click at [327, 173] on p "Payment was collected outside of Stripe." at bounding box center [367, 174] width 100 height 9
click at [510, 270] on button "Update status" at bounding box center [492, 269] width 49 height 14
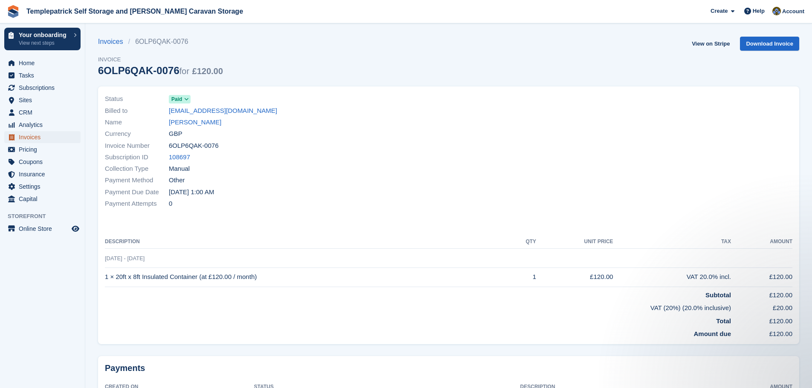
click at [34, 137] on span "Invoices" at bounding box center [44, 137] width 51 height 12
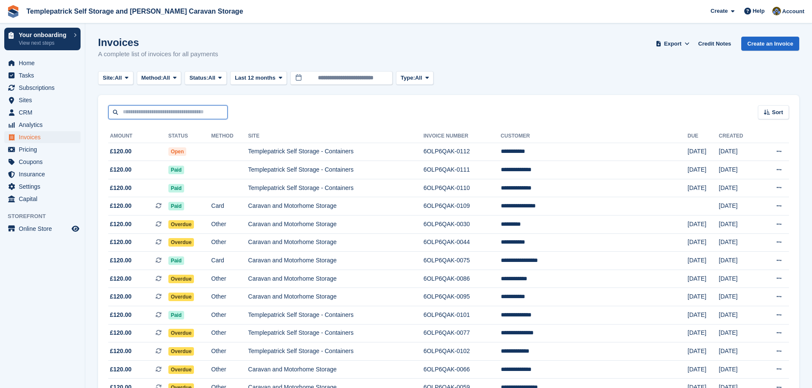
click at [147, 113] on input "text" at bounding box center [167, 112] width 119 height 14
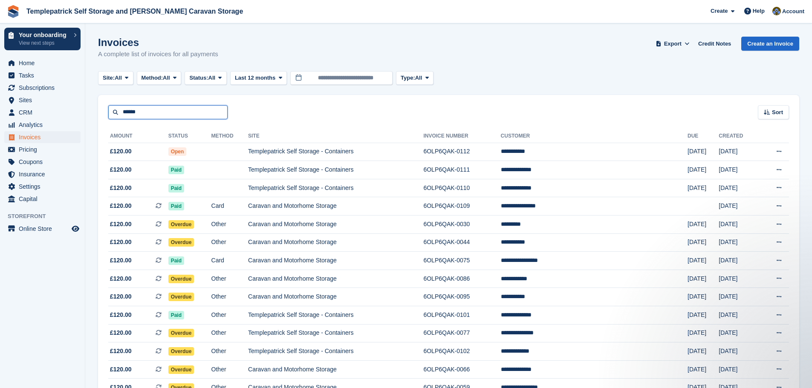
type input "******"
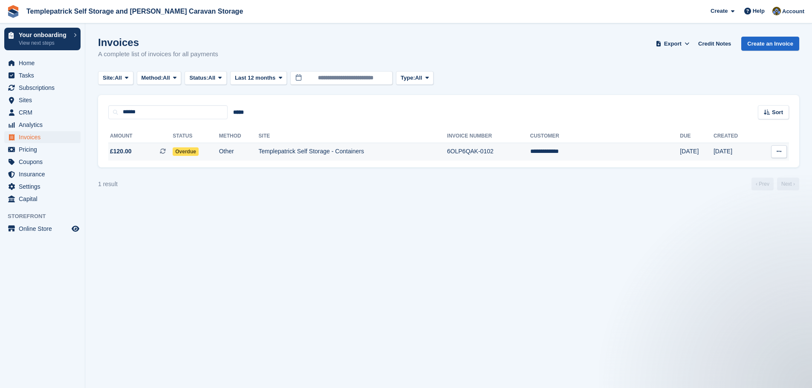
click at [517, 153] on td "6OLP6QAK-0102" at bounding box center [488, 152] width 83 height 18
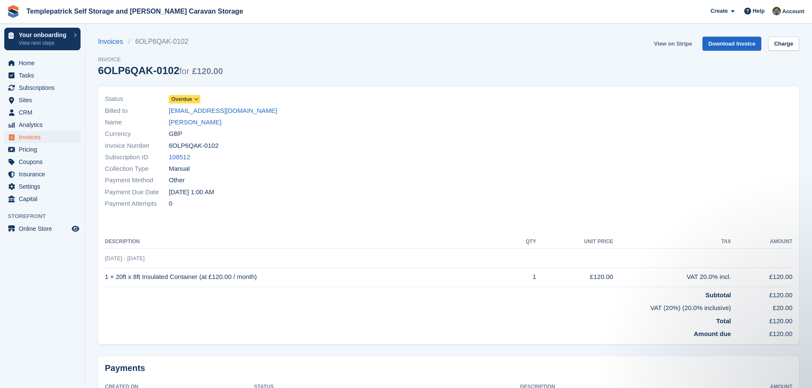
click at [680, 44] on link "View on Stripe" at bounding box center [672, 44] width 45 height 14
click at [191, 101] on span "Overdue" at bounding box center [181, 99] width 21 height 8
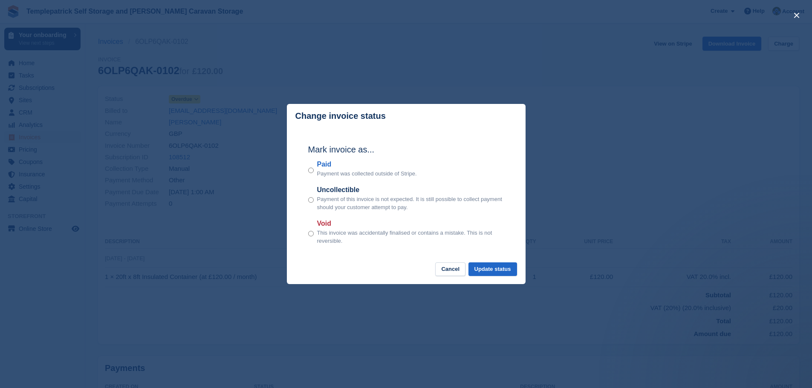
click at [327, 171] on p "Payment was collected outside of Stripe." at bounding box center [367, 174] width 100 height 9
click at [507, 271] on button "Update status" at bounding box center [492, 269] width 49 height 14
